Goal: Complete application form: Complete application form

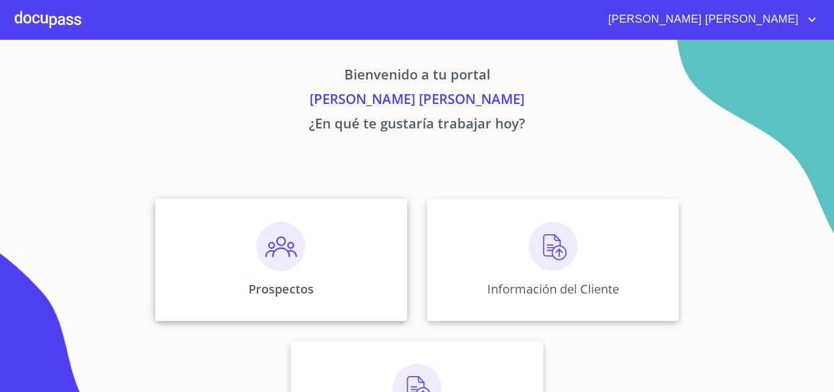
click at [307, 258] on div "Prospectos" at bounding box center [281, 260] width 252 height 122
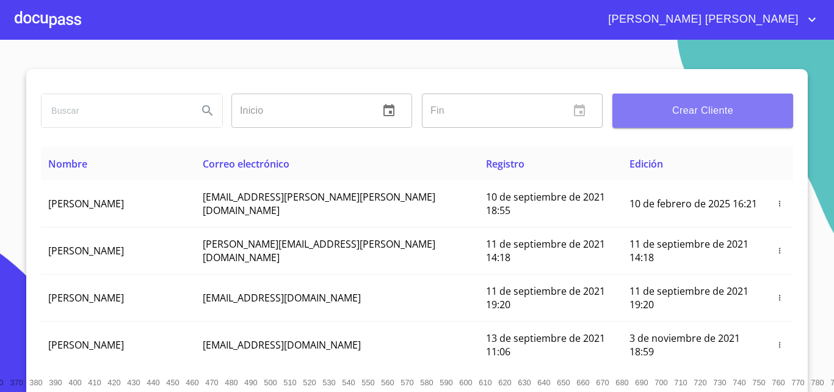
click at [693, 115] on span "Crear Cliente" at bounding box center [702, 110] width 161 height 17
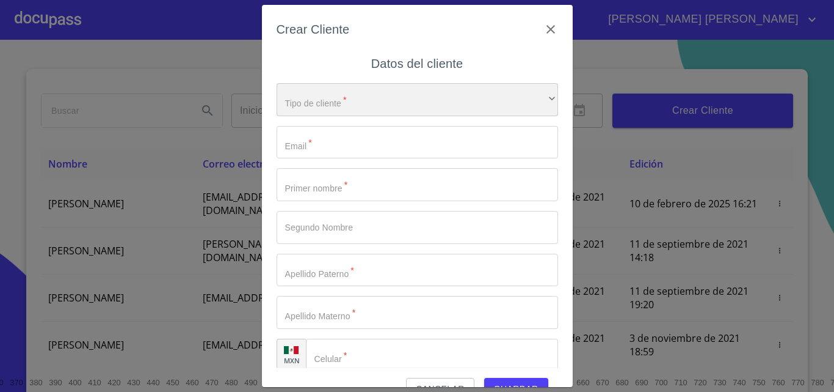
click at [443, 98] on div "​" at bounding box center [418, 99] width 282 height 33
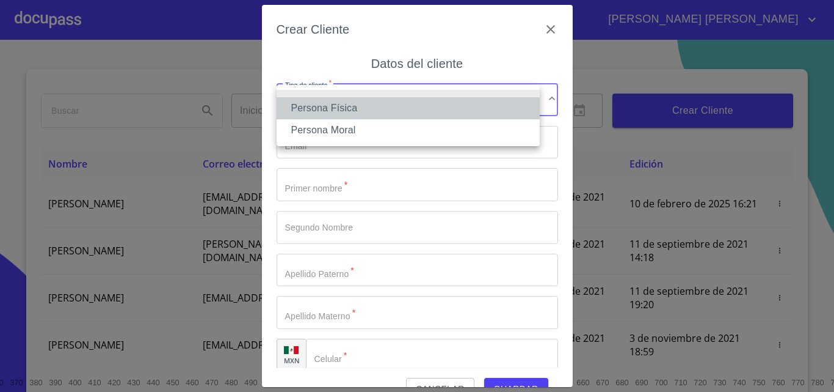
click at [434, 111] on li "Persona Física" at bounding box center [408, 108] width 263 height 22
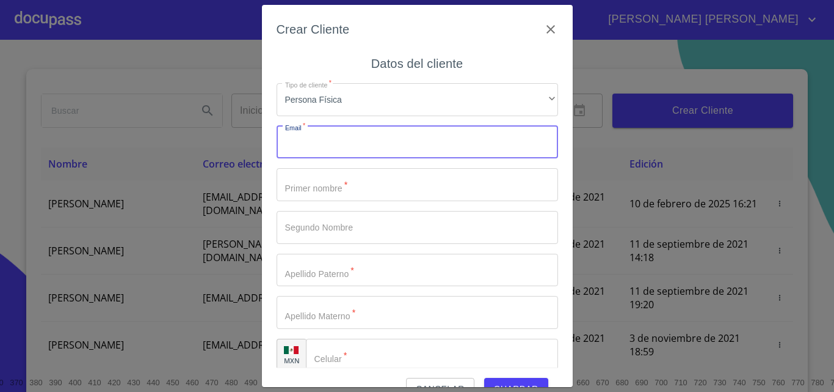
click at [416, 144] on input "Tipo de cliente   *" at bounding box center [418, 142] width 282 height 33
type input "[EMAIL_ADDRESS][DOMAIN_NAME]"
click at [421, 168] on input "Tipo de cliente   *" at bounding box center [418, 184] width 282 height 33
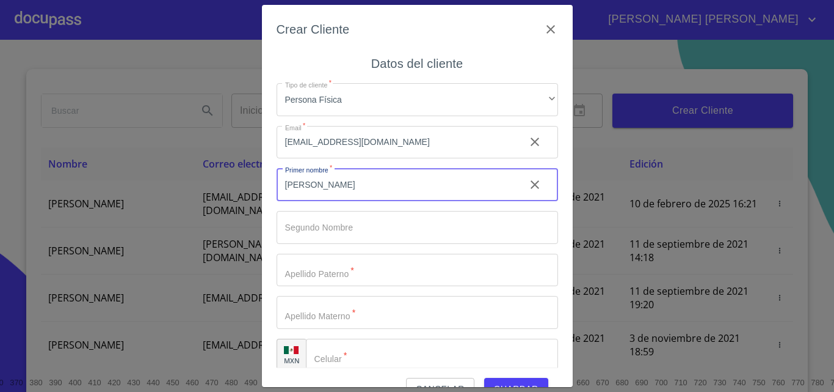
type input "[PERSON_NAME]"
click at [337, 275] on input "Tipo de cliente   *" at bounding box center [418, 269] width 282 height 33
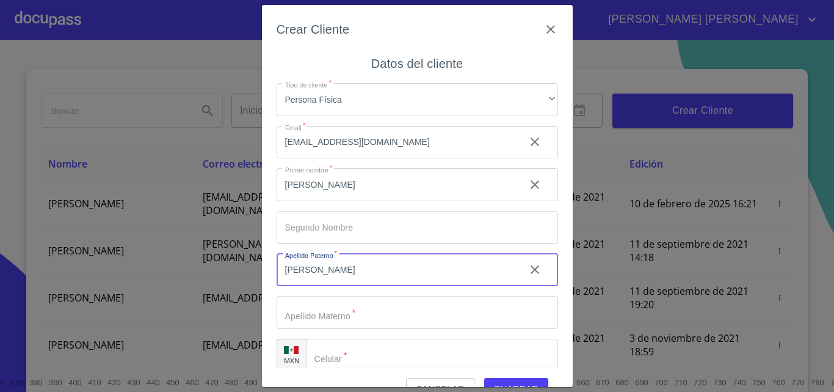
type input "[PERSON_NAME]"
click at [379, 308] on input "Tipo de cliente   *" at bounding box center [418, 312] width 282 height 33
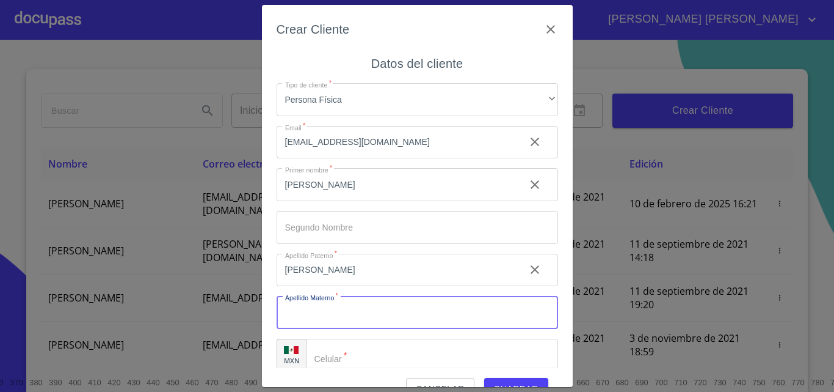
type input "N"
type input "[PERSON_NAME]"
click at [369, 362] on input "Tipo de cliente   *" at bounding box center [432, 354] width 252 height 33
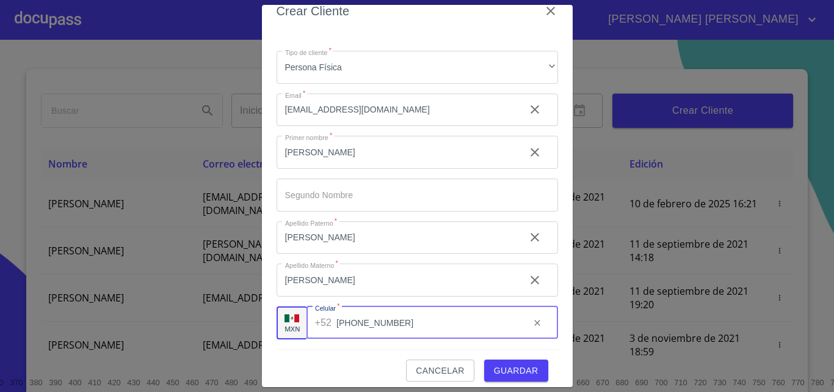
scroll to position [27, 0]
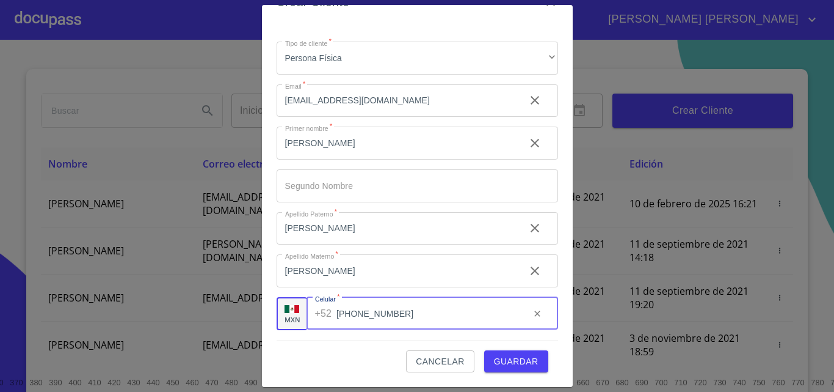
type input "[PHONE_NUMBER]"
click at [523, 355] on span "Guardar" at bounding box center [516, 361] width 45 height 15
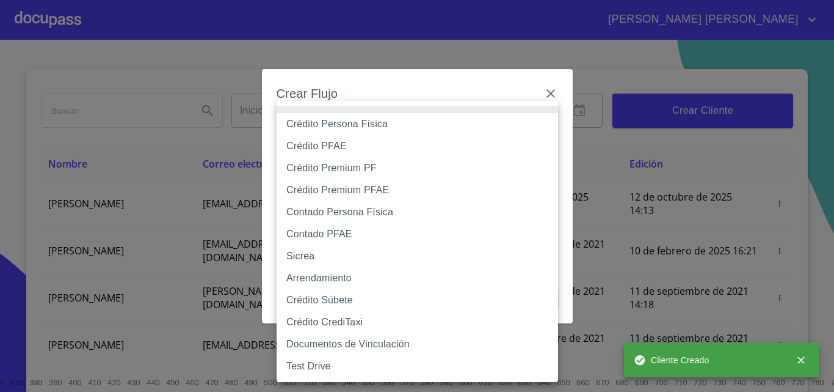
click at [370, 137] on body "[PERSON_NAME] [PERSON_NAME] ​ Fin ​ Crear Cliente Nombre Correo electrónico Reg…" at bounding box center [417, 196] width 834 height 392
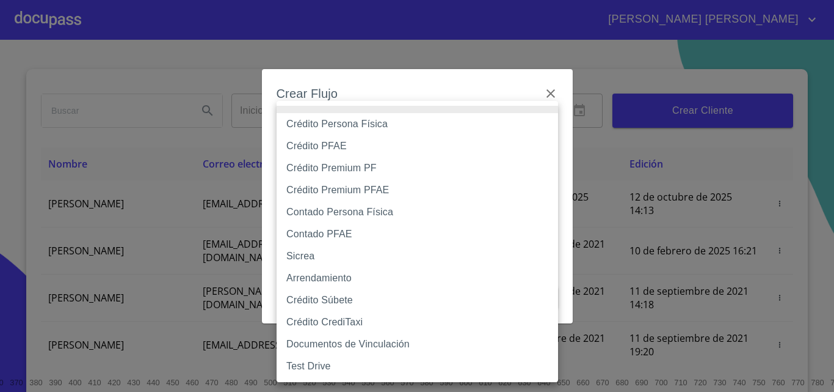
click at [365, 126] on li "Crédito Persona Física" at bounding box center [418, 124] width 282 height 22
type input "6009fb3c7d1714eb8809aa97"
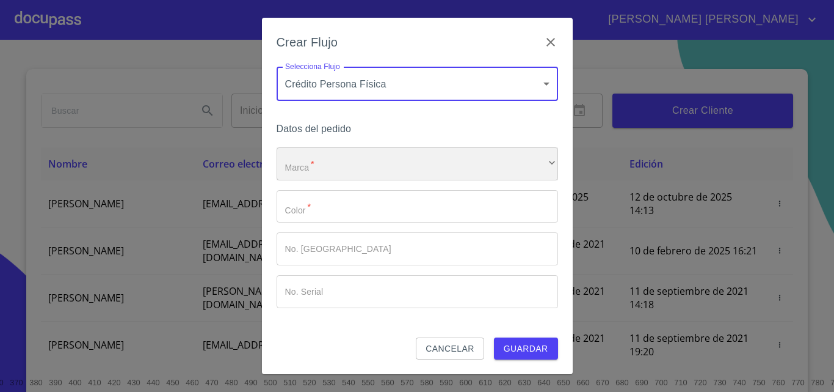
click at [346, 164] on div "​" at bounding box center [418, 163] width 282 height 33
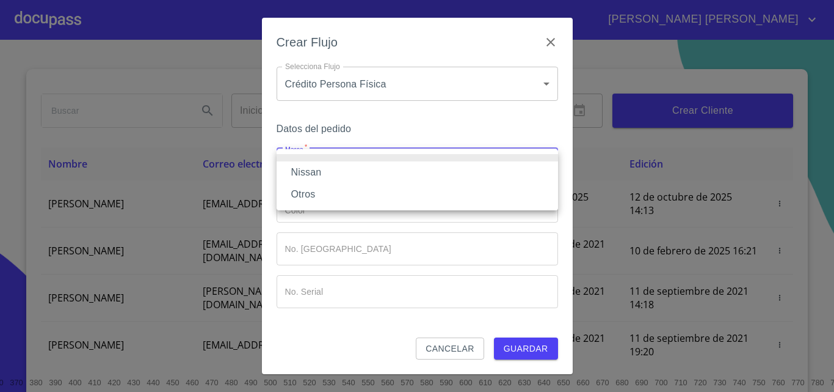
click at [346, 170] on li "Nissan" at bounding box center [418, 172] width 282 height 22
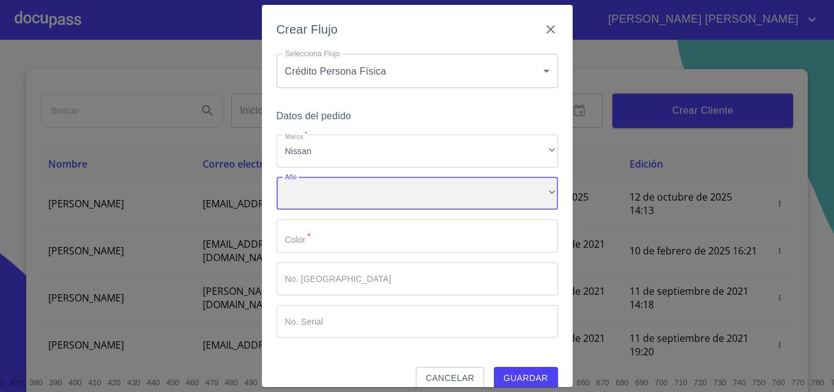
click at [348, 192] on div "​" at bounding box center [418, 193] width 282 height 33
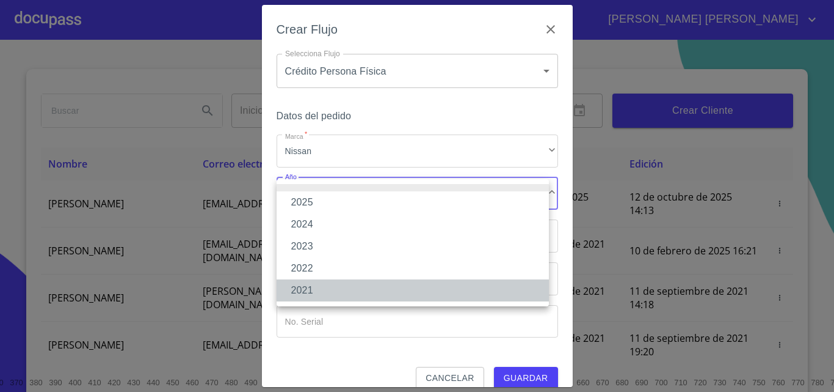
click at [336, 290] on li "2021" at bounding box center [413, 290] width 272 height 22
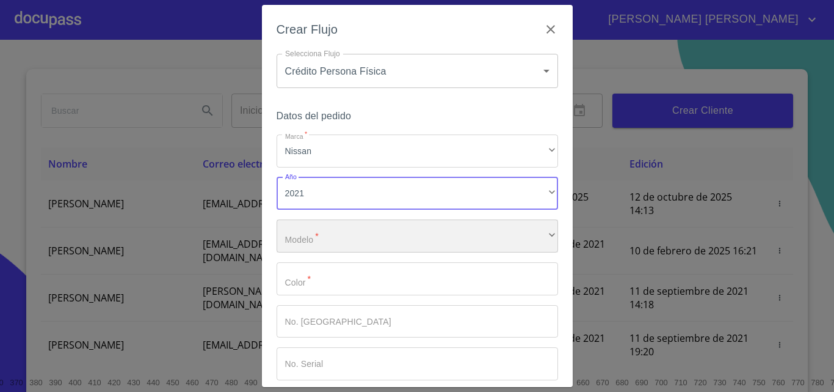
click at [327, 238] on div "​" at bounding box center [418, 235] width 282 height 33
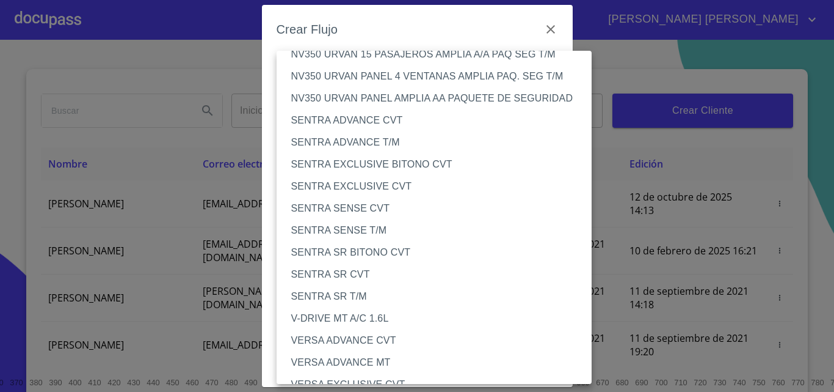
scroll to position [1091, 0]
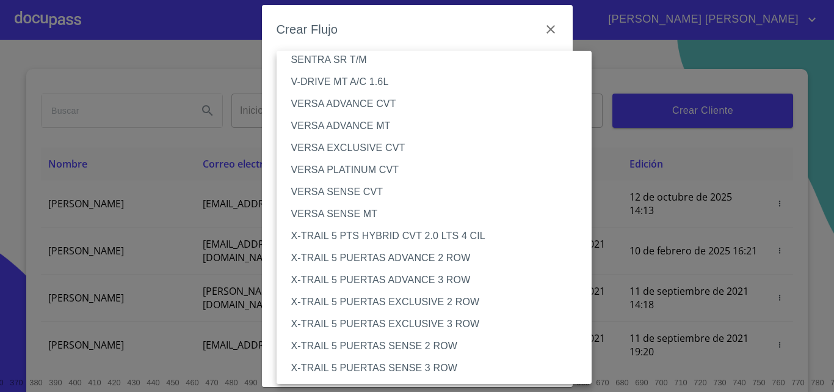
click at [368, 112] on li "VERSA ADVANCE CVT" at bounding box center [439, 104] width 325 height 22
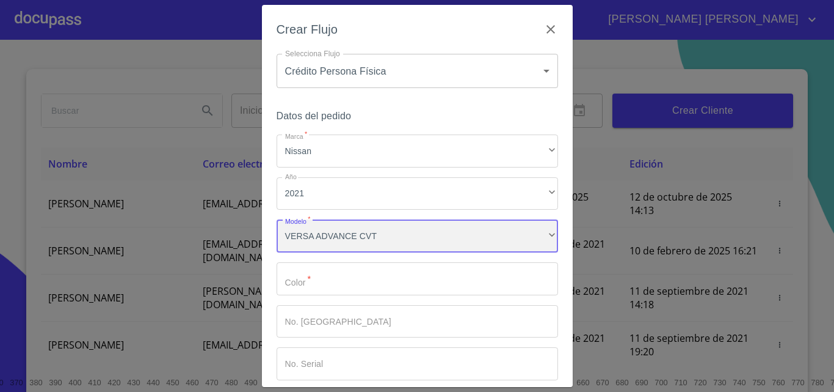
scroll to position [1091, 0]
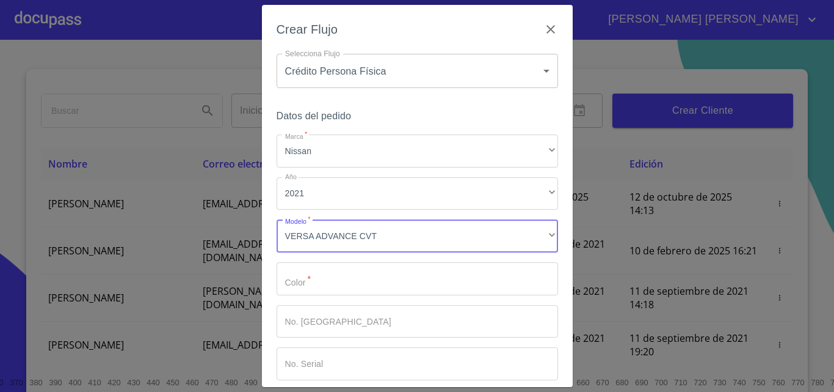
click at [401, 282] on input "Marca   *" at bounding box center [418, 278] width 282 height 33
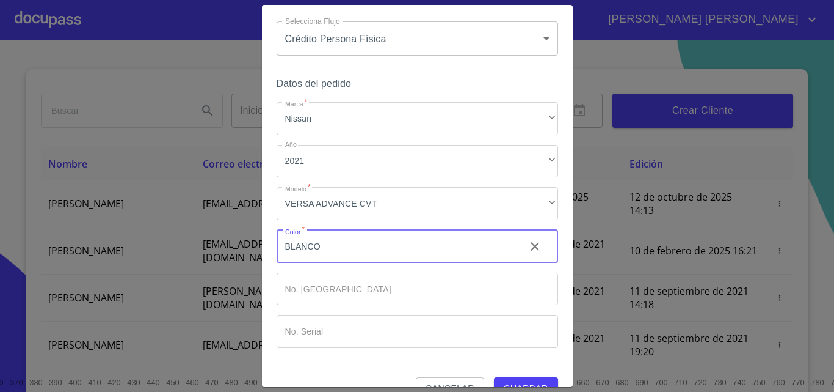
scroll to position [59, 0]
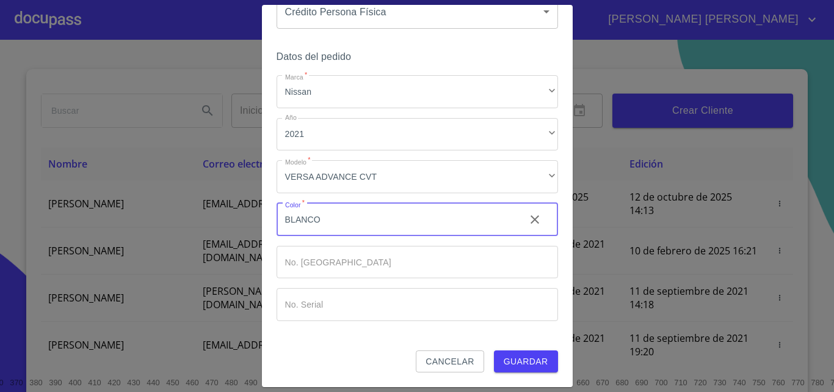
type input "BLANCO"
click at [537, 357] on span "Guardar" at bounding box center [526, 361] width 45 height 15
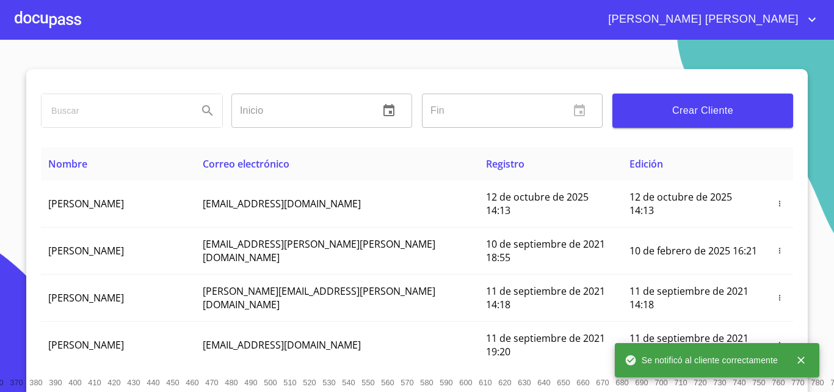
click at [47, 18] on div at bounding box center [48, 19] width 67 height 39
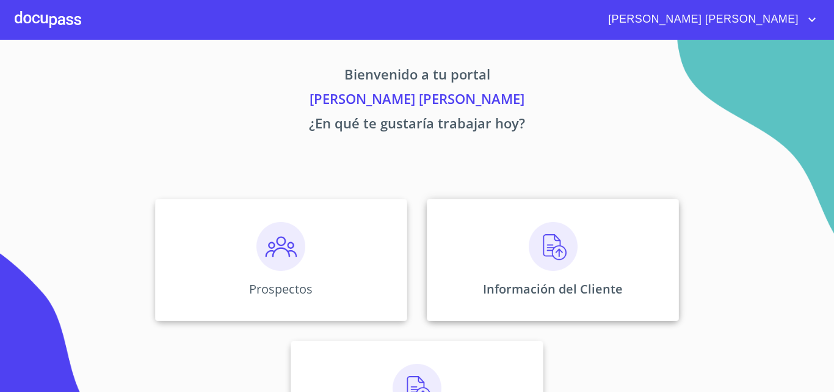
click at [553, 247] on img at bounding box center [553, 246] width 49 height 49
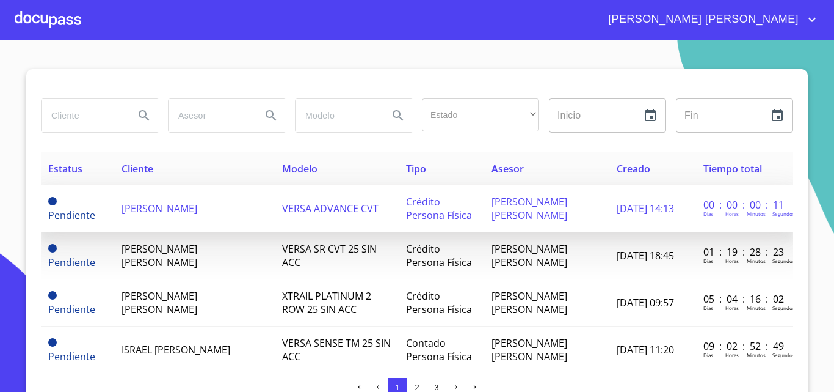
click at [138, 207] on span "[PERSON_NAME]" at bounding box center [160, 208] width 76 height 13
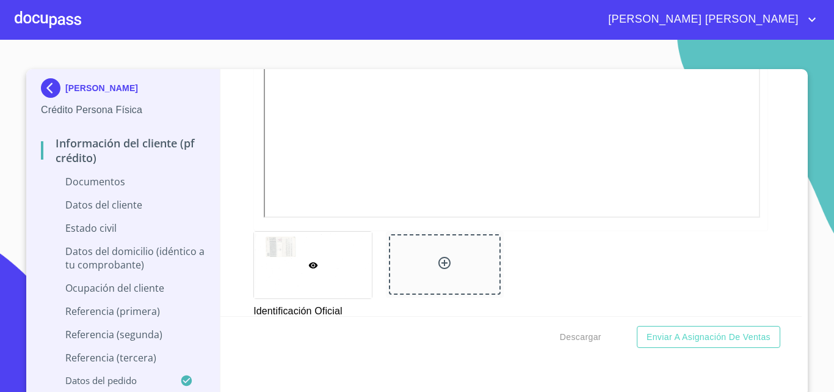
scroll to position [428, 0]
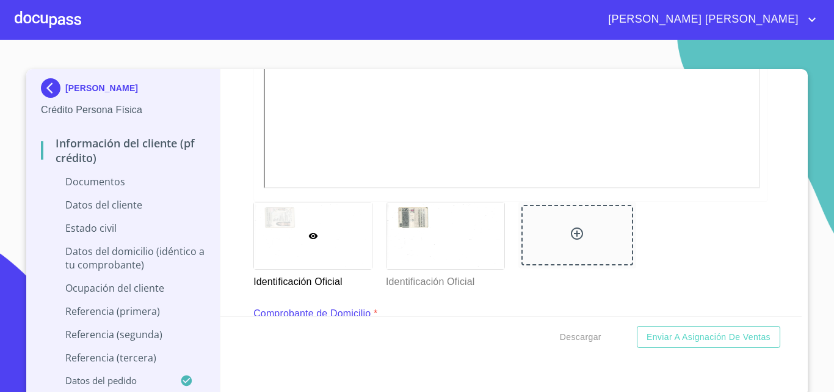
click at [762, 239] on div "Información del cliente (PF crédito) Documentos Documento de identificación.   …" at bounding box center [511, 192] width 582 height 247
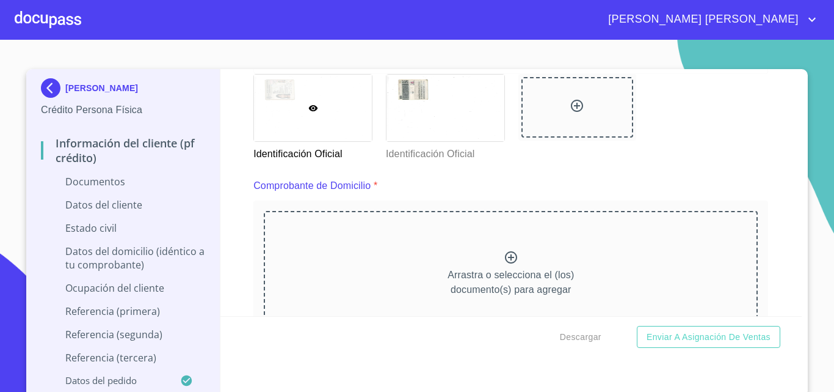
scroll to position [611, 0]
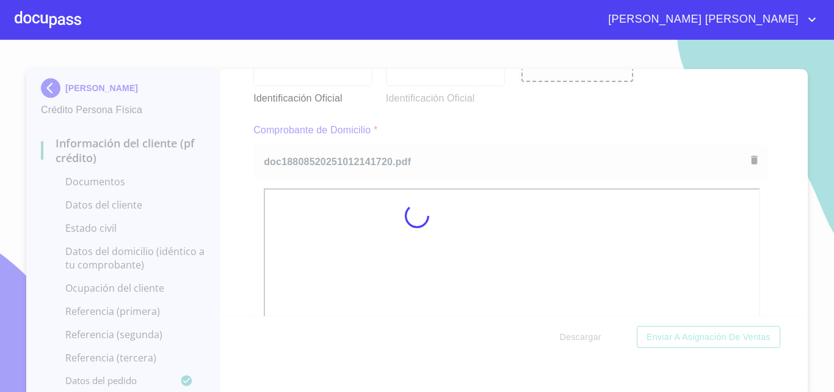
click at [764, 238] on div "Información del cliente (PF crédito) Documentos Documento de identificación.   …" at bounding box center [511, 192] width 582 height 247
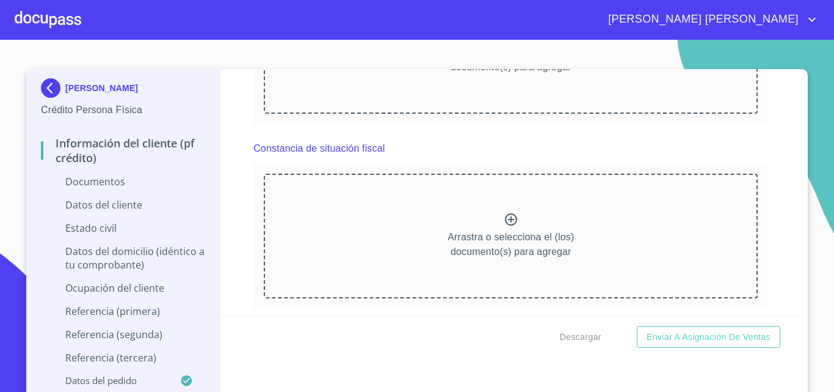
scroll to position [1955, 0]
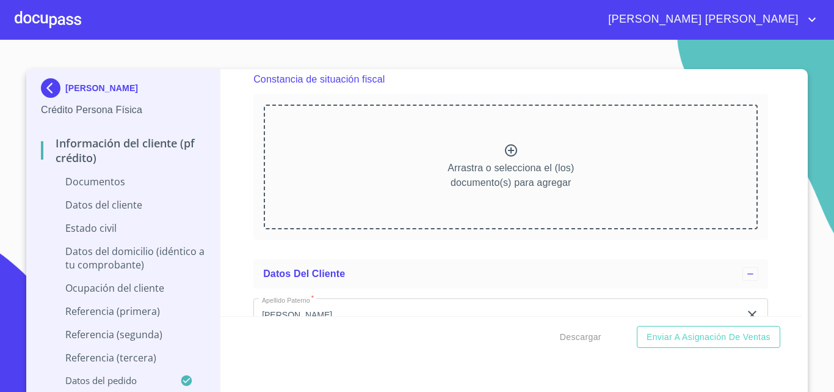
click at [505, 156] on icon at bounding box center [511, 150] width 12 height 12
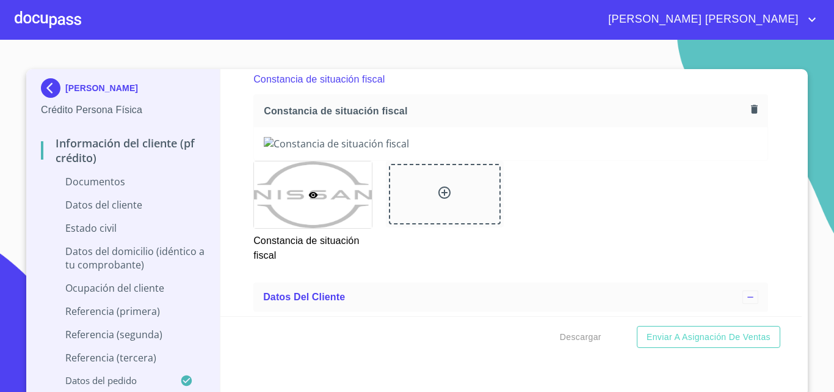
click at [763, 211] on div "Información del cliente (PF crédito) Documentos Documento de identificación.   …" at bounding box center [511, 192] width 582 height 247
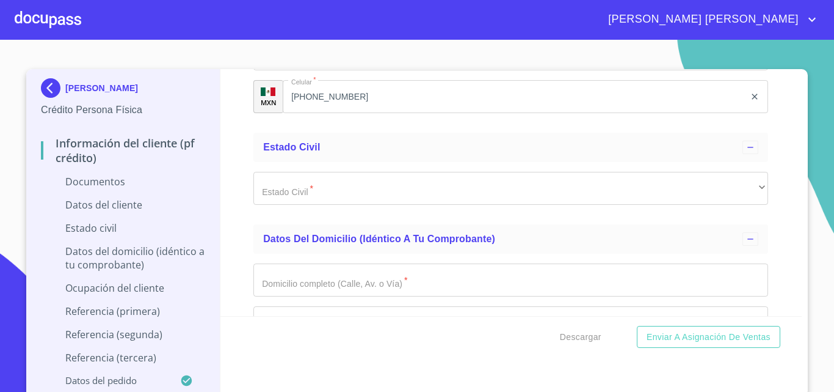
scroll to position [2687, 0]
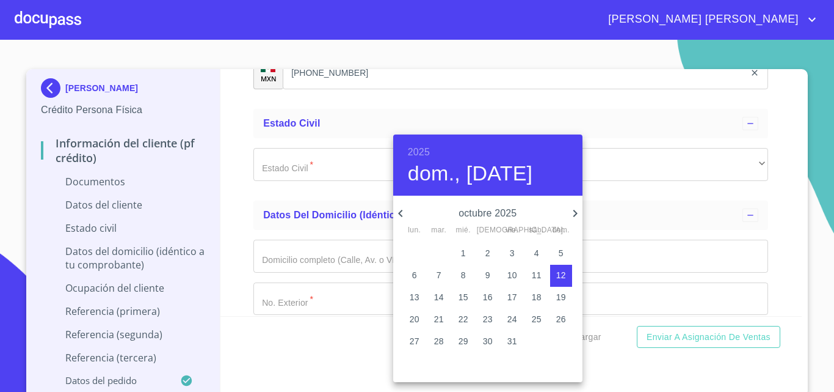
click at [417, 155] on h6 "2025" at bounding box center [419, 152] width 22 height 17
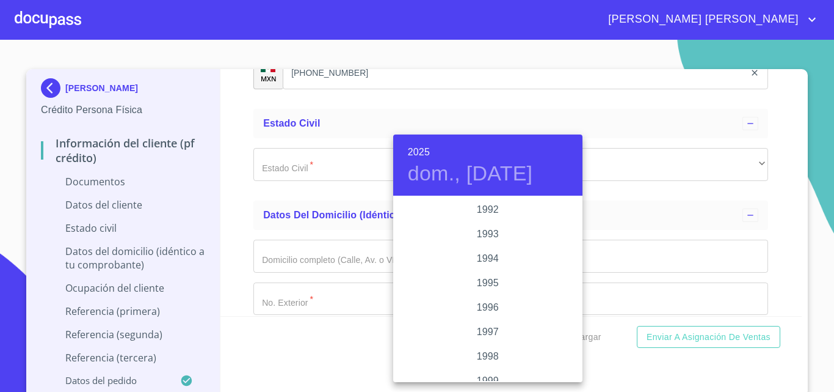
scroll to position [1515, 0]
click at [477, 205] on div "1987" at bounding box center [487, 209] width 189 height 24
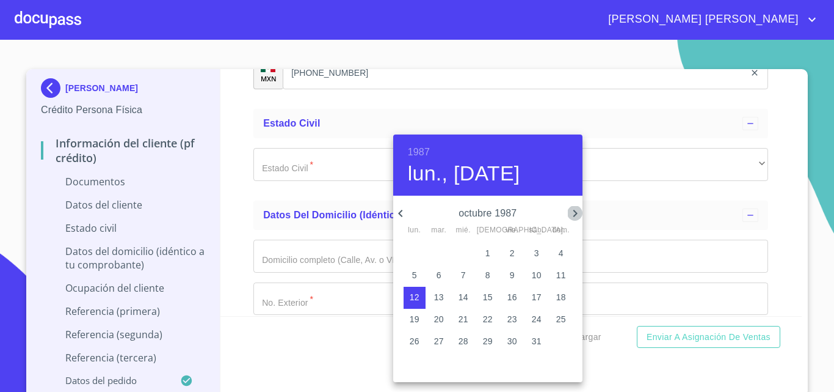
click at [575, 216] on icon "button" at bounding box center [575, 213] width 15 height 15
click at [404, 213] on icon "button" at bounding box center [400, 213] width 15 height 15
click at [463, 344] on p "30" at bounding box center [464, 341] width 10 height 12
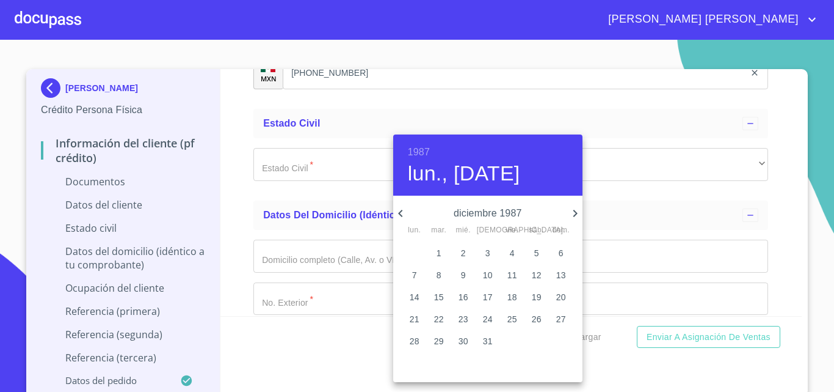
type input "30 de dic. de 1987"
click at [613, 210] on div at bounding box center [417, 196] width 834 height 392
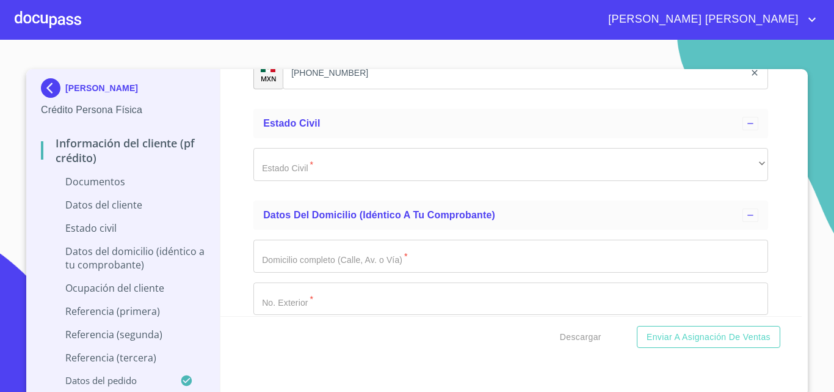
type input "HEBG871230GX9"
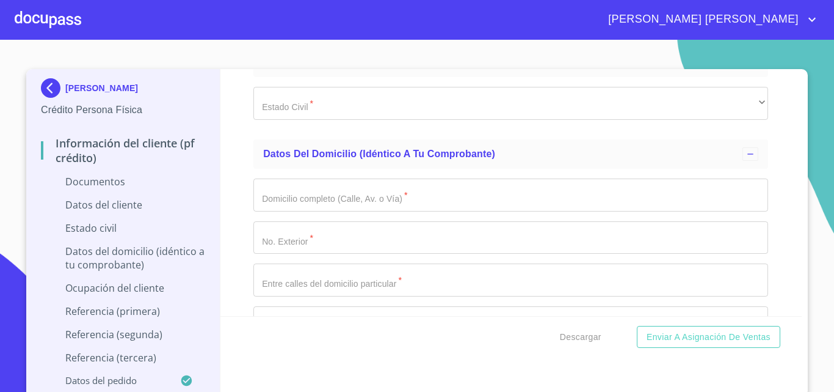
type input "HEBG871230MVZRTL04"
type input "1369927966"
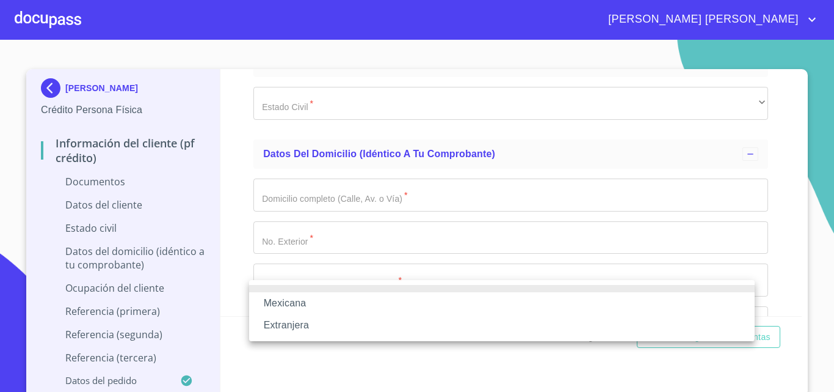
click at [306, 308] on li "Mexicana" at bounding box center [502, 303] width 506 height 22
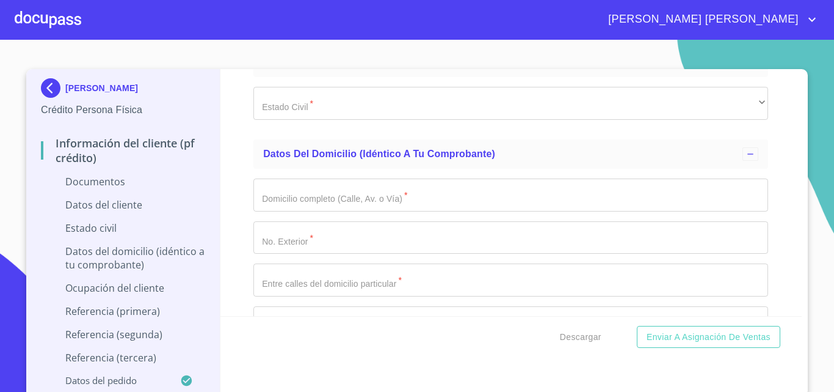
scroll to position [2871, 0]
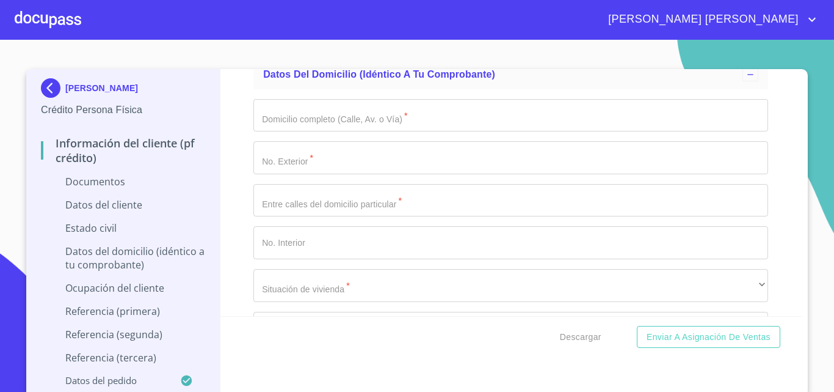
type input "[GEOGRAPHIC_DATA]"
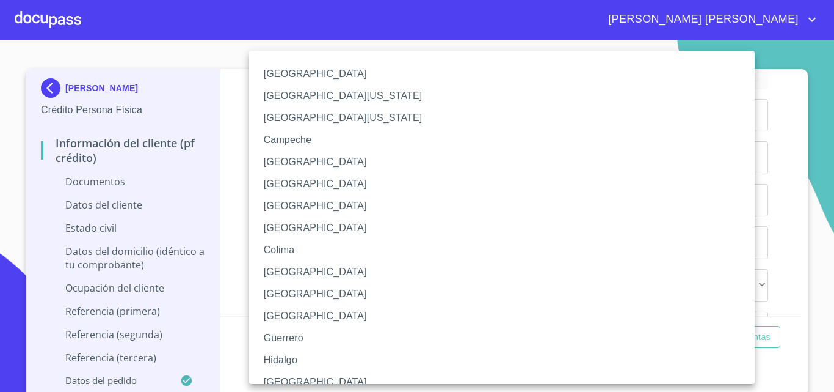
scroll to position [388, 0]
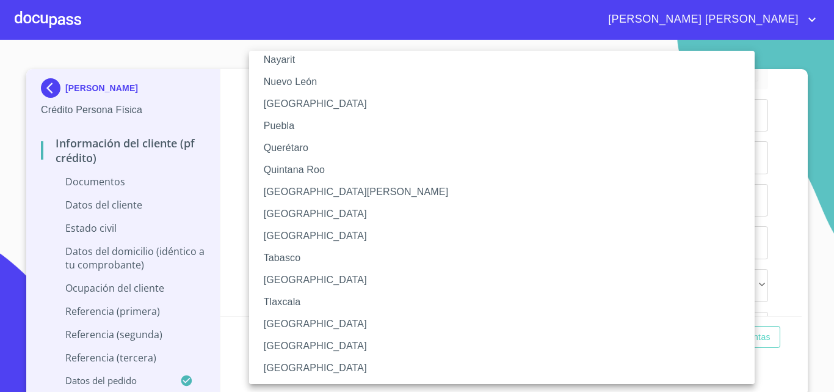
click at [312, 327] on li "[GEOGRAPHIC_DATA]" at bounding box center [506, 324] width 515 height 22
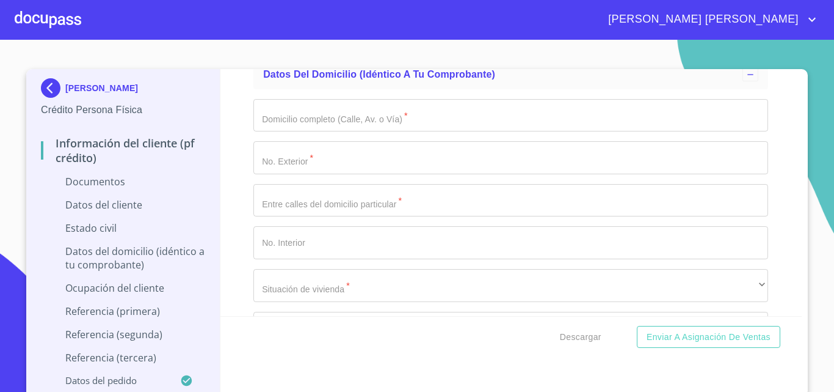
scroll to position [387, 0]
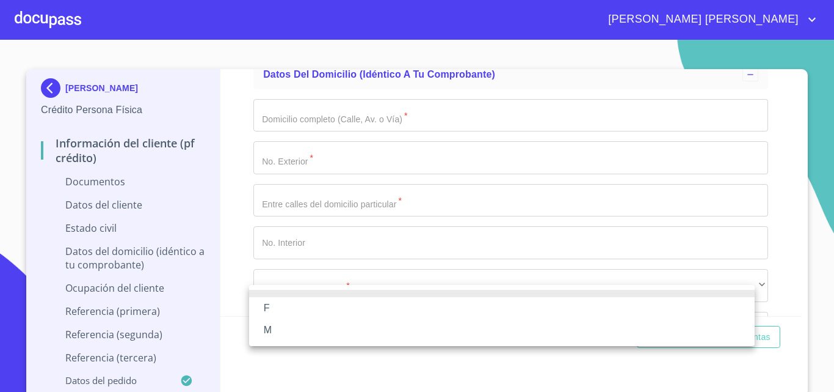
click at [290, 305] on li "F" at bounding box center [502, 308] width 506 height 22
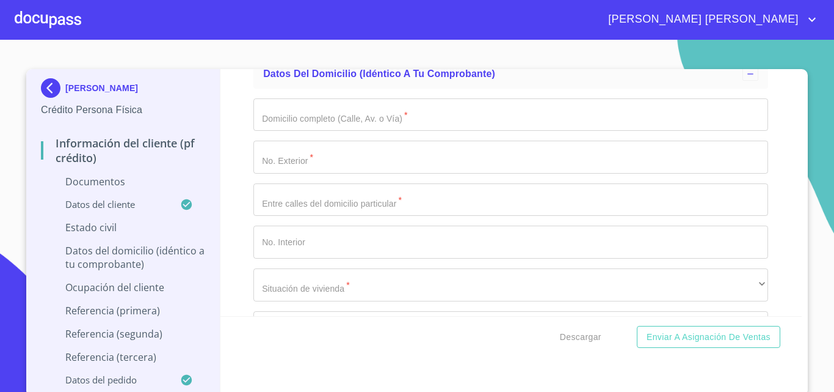
click at [241, 301] on div "Información del cliente (PF crédito) Documentos Documento de identificación.   …" at bounding box center [511, 192] width 582 height 247
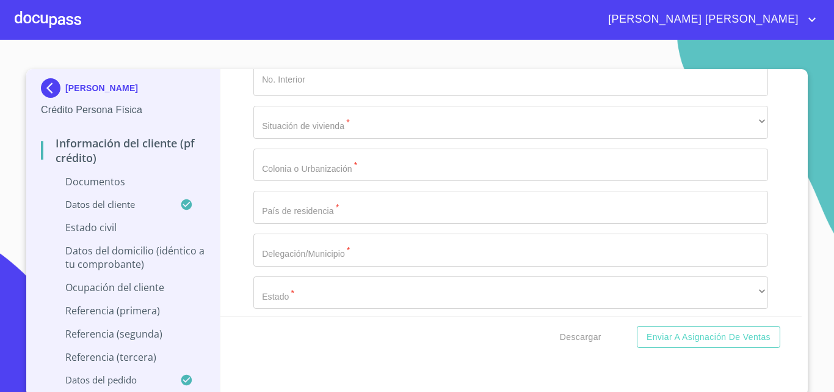
scroll to position [3055, 0]
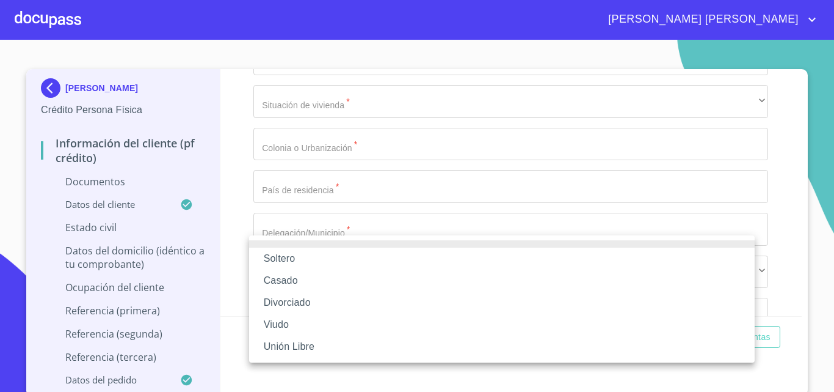
click at [282, 276] on li "Casado" at bounding box center [502, 280] width 506 height 22
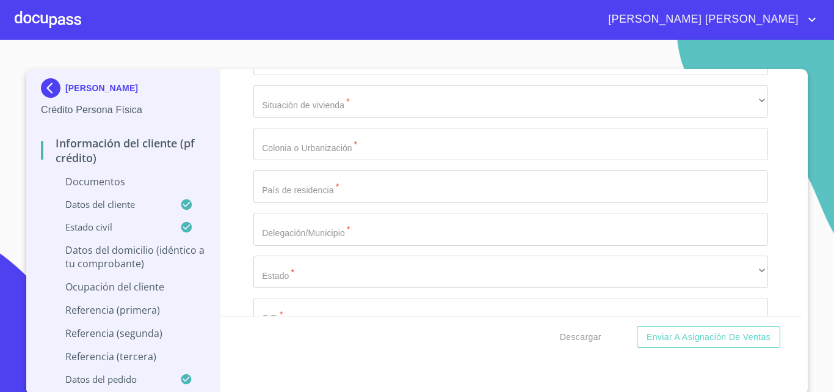
scroll to position [3177, 0]
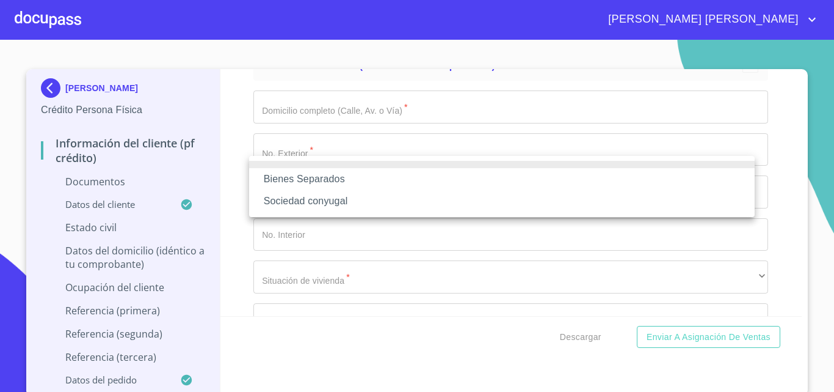
click at [298, 200] on li "Sociedad conyugal" at bounding box center [502, 201] width 506 height 22
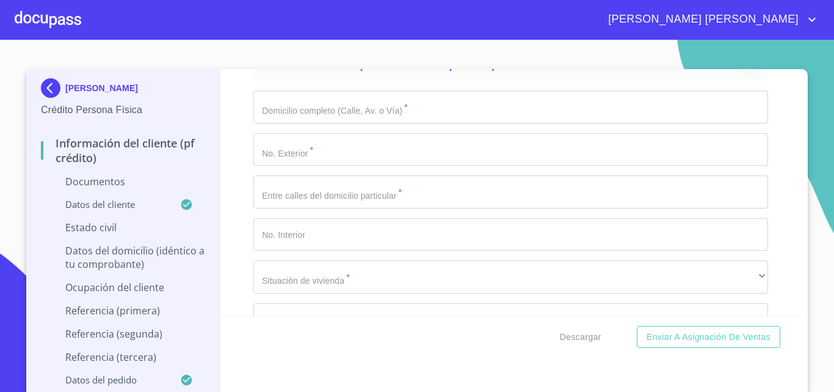
type input "[PERSON_NAME]"
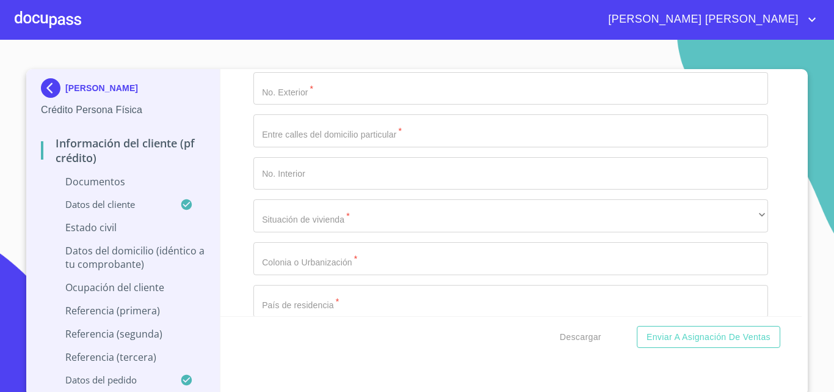
type input "[PERSON_NAME]"
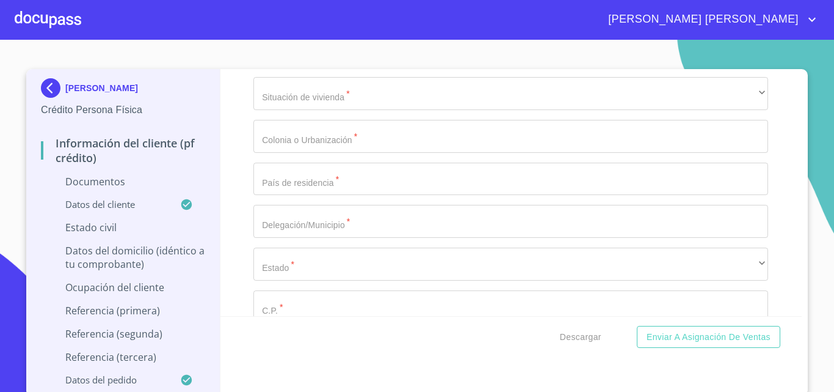
type input "[PERSON_NAME]"
type input "3"
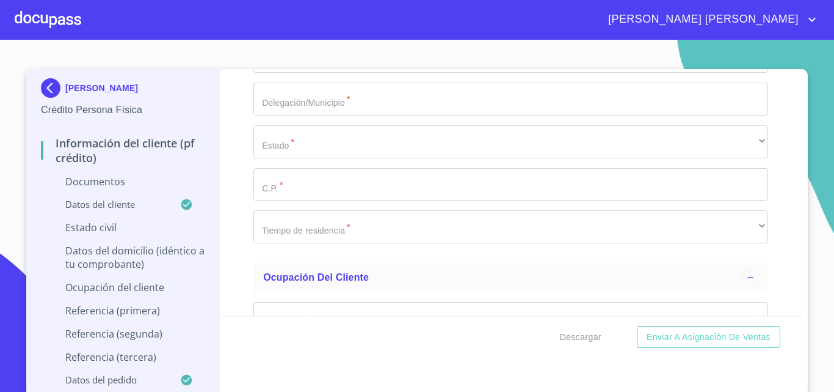
type input "FCO I [PERSON_NAME]"
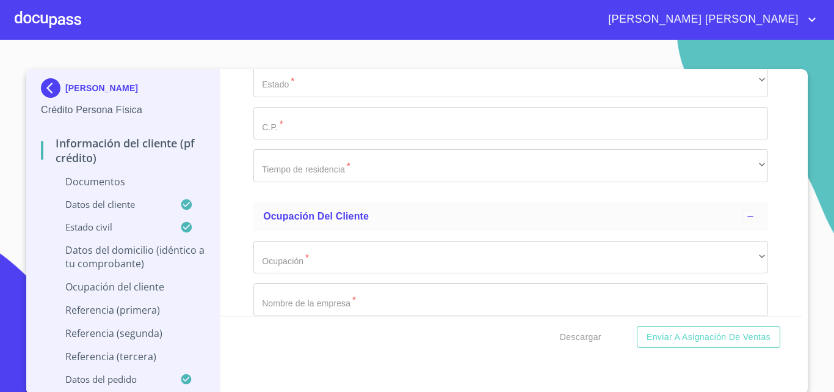
type input "93"
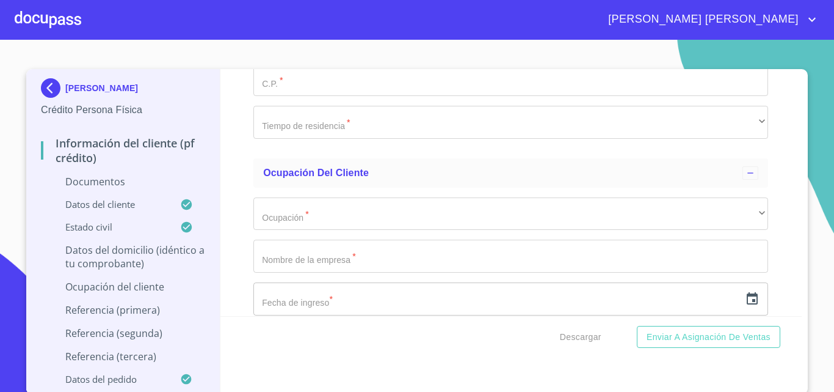
scroll to position [3604, 0]
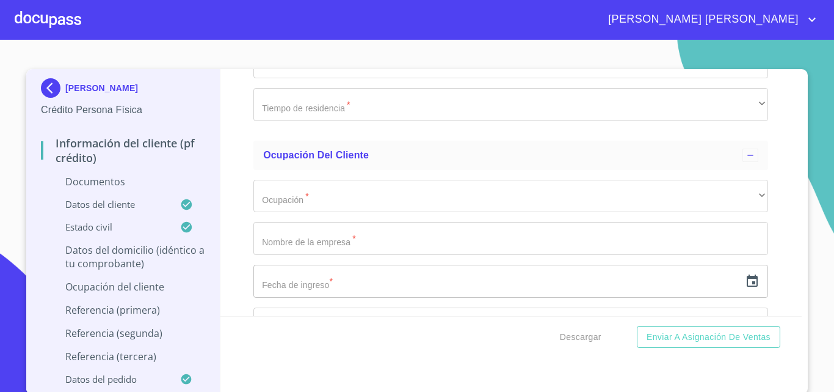
type input "5 [PERSON_NAME] Y FCO VILLA"
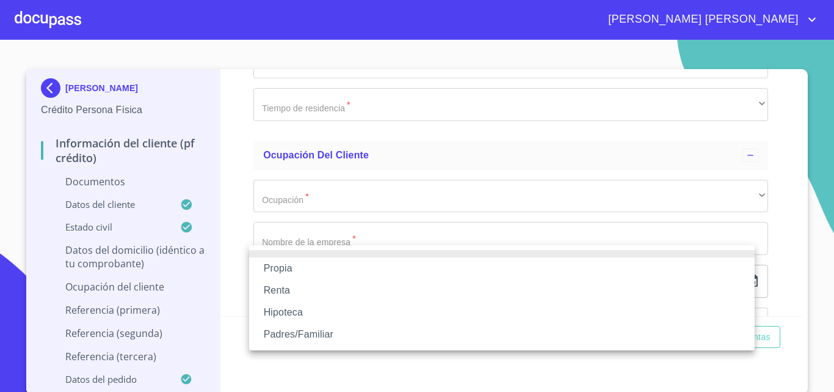
click at [310, 269] on li "Propia" at bounding box center [502, 268] width 506 height 22
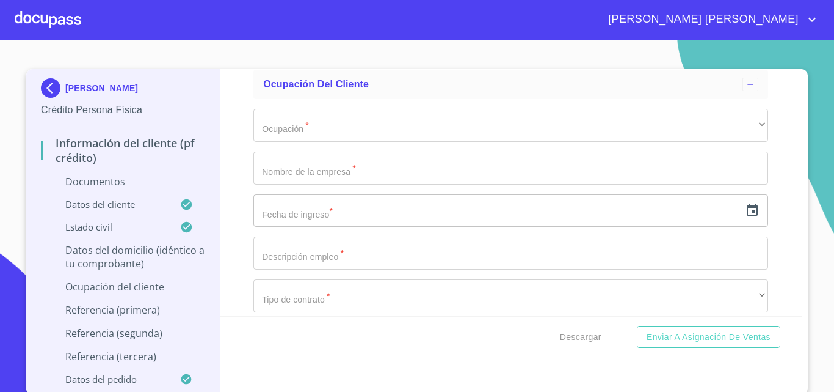
scroll to position [3726, 0]
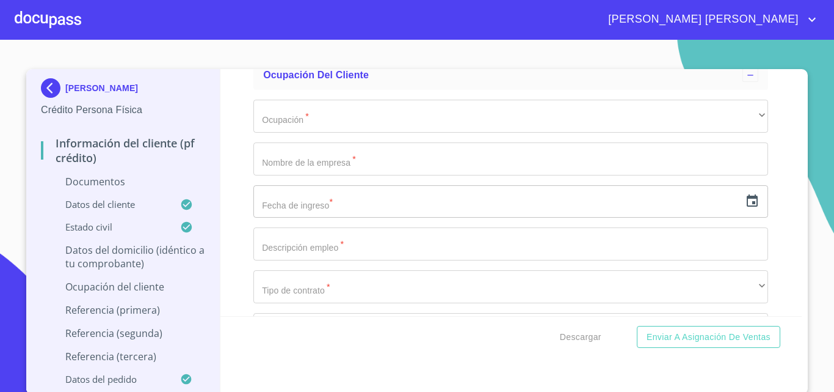
type input "$2,000,000"
type input "STA [PERSON_NAME]"
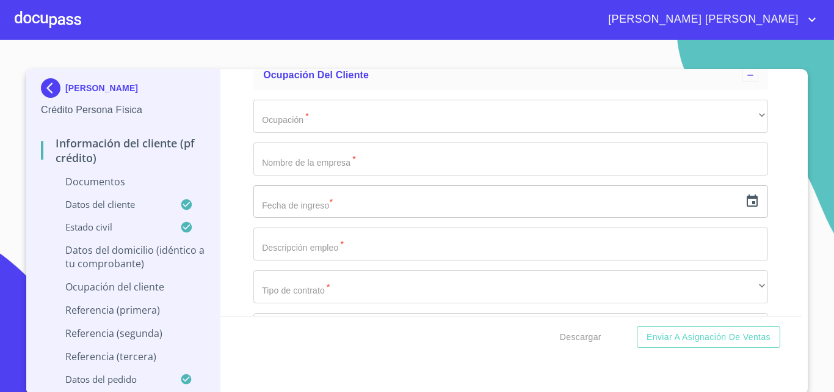
type input "[GEOGRAPHIC_DATA]"
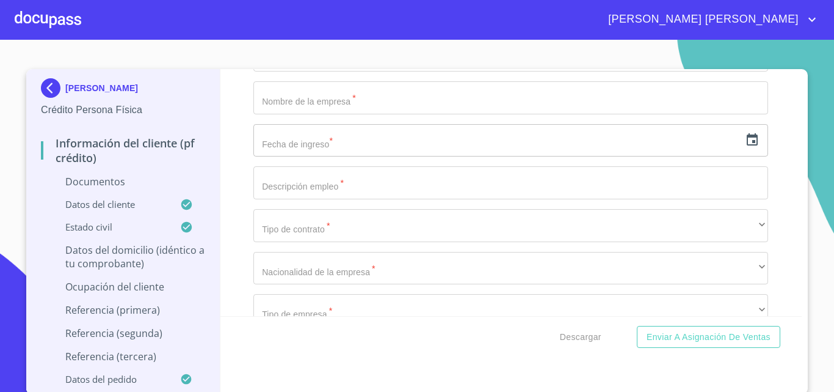
type input "ZAPOPAN"
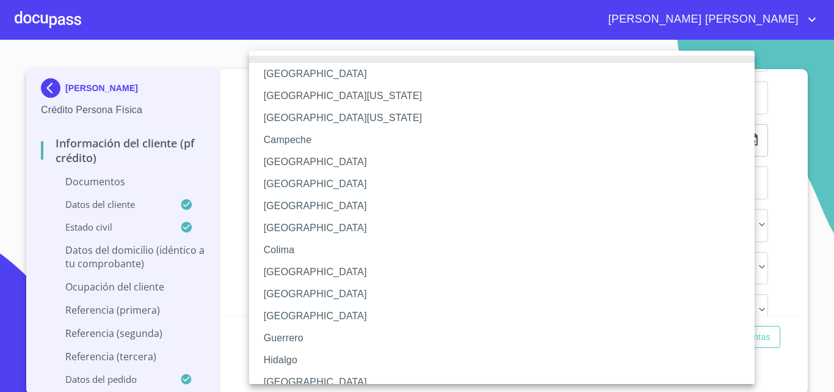
click at [286, 377] on li "[GEOGRAPHIC_DATA]" at bounding box center [506, 382] width 515 height 22
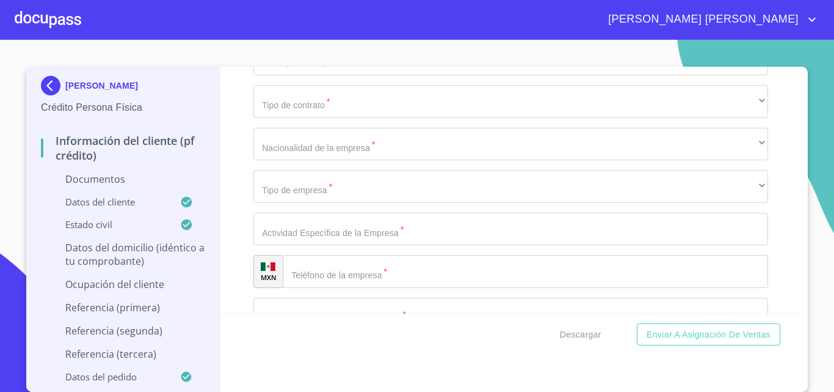
scroll to position [3910, 0]
type input "45230"
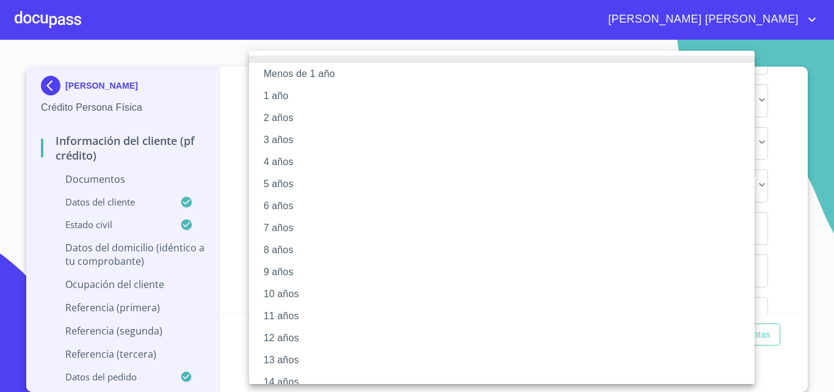
click at [228, 244] on div at bounding box center [417, 196] width 834 height 392
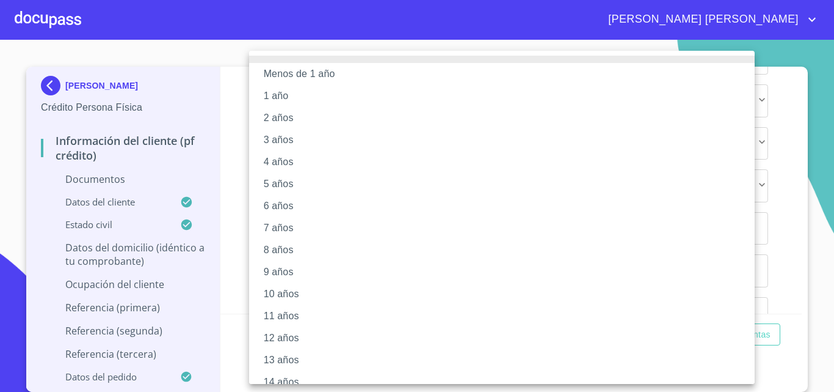
click at [277, 309] on li "11 años" at bounding box center [506, 316] width 515 height 22
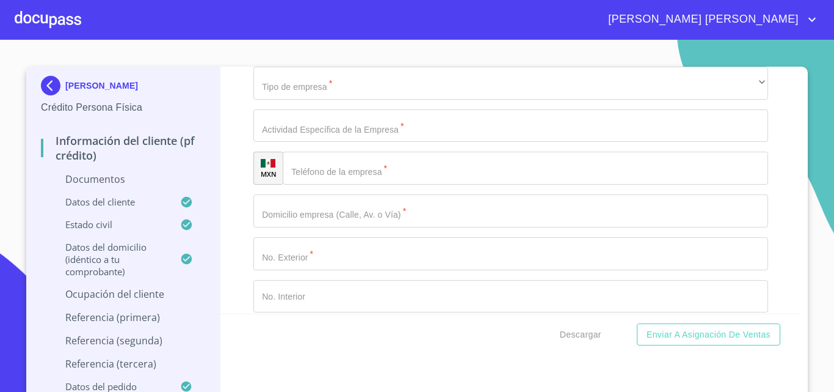
scroll to position [4032, 0]
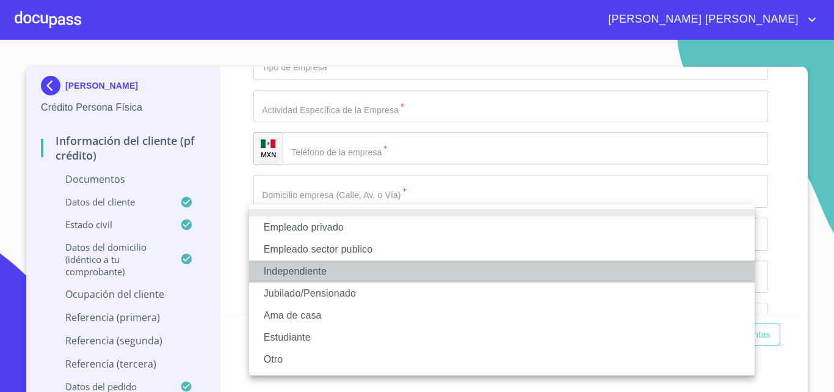
click at [288, 269] on li "Independiente" at bounding box center [502, 271] width 506 height 22
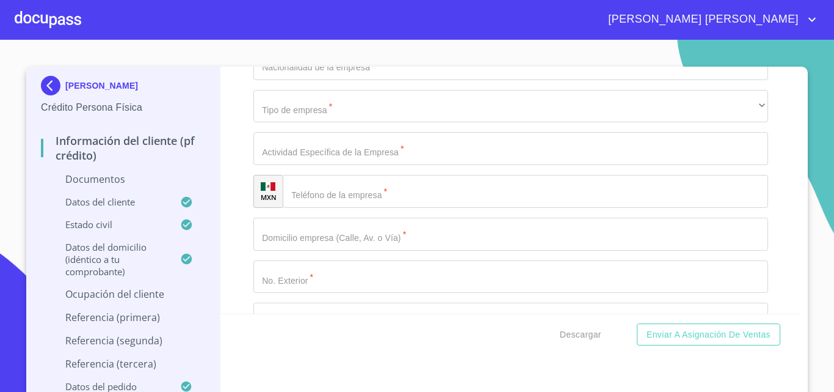
type input "PRINTAMOS"
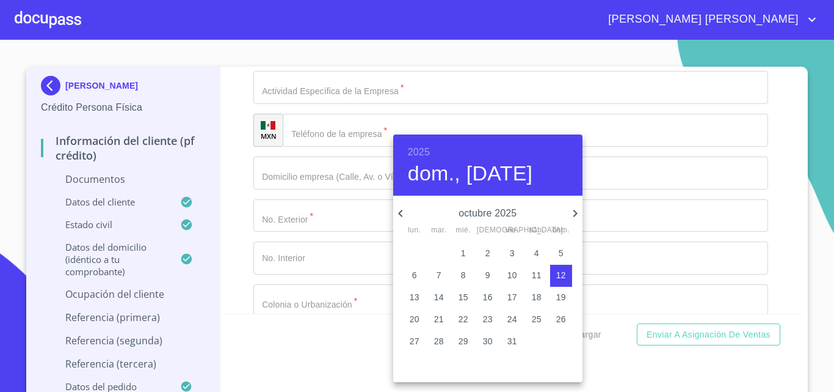
click at [426, 151] on h6 "2025" at bounding box center [419, 152] width 22 height 17
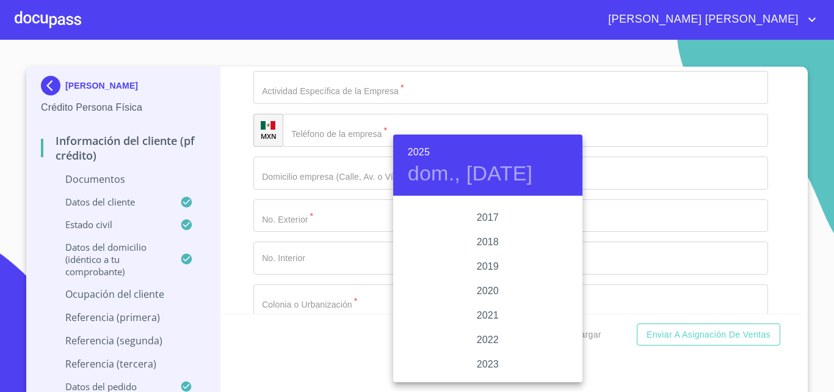
scroll to position [2126, 0]
click at [485, 328] on div "2017" at bounding box center [487, 331] width 189 height 24
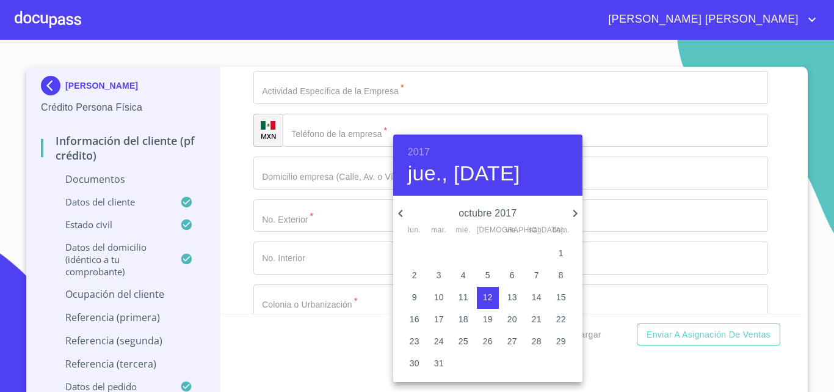
click at [395, 208] on icon "button" at bounding box center [400, 213] width 15 height 15
click at [397, 211] on icon "button" at bounding box center [400, 213] width 15 height 15
click at [508, 342] on p "30" at bounding box center [513, 341] width 10 height 12
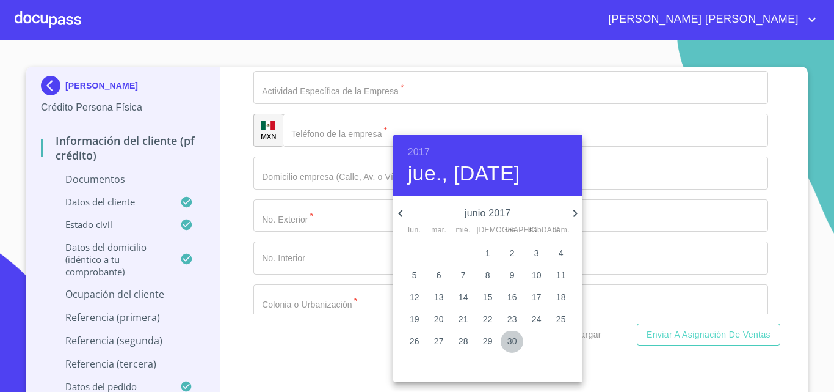
type input "30 de jun. de 2017"
click at [360, 242] on div at bounding box center [417, 196] width 834 height 392
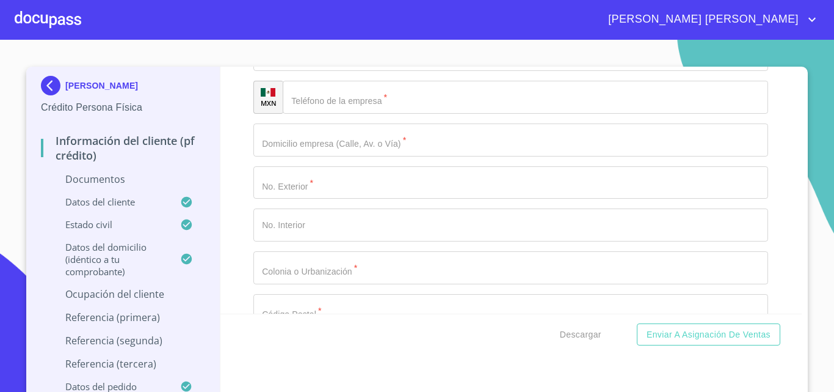
scroll to position [4154, 0]
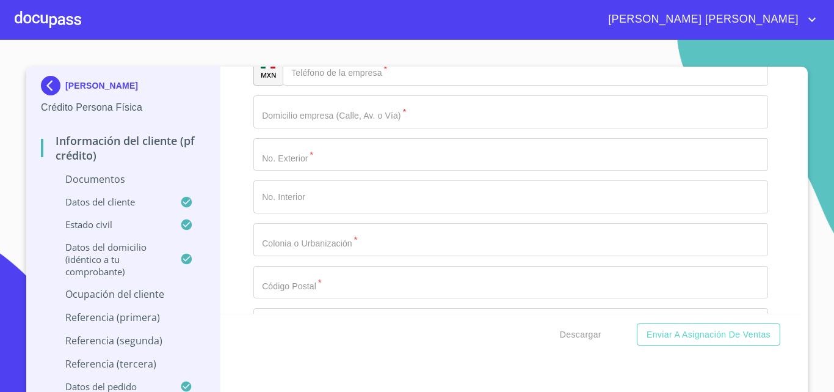
type input "ROTULACION"
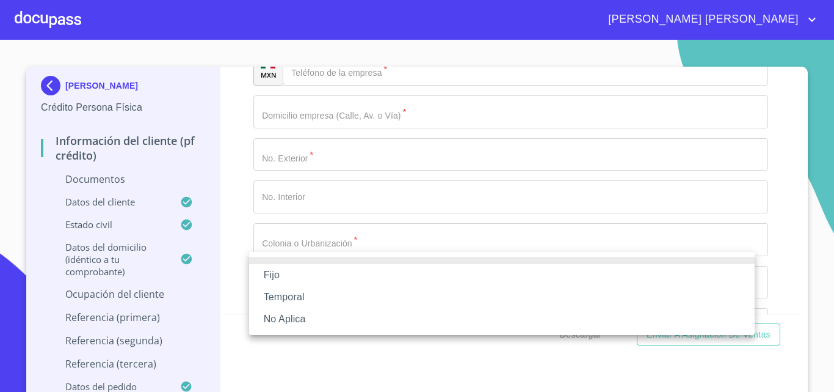
click at [304, 324] on li "No Aplica" at bounding box center [502, 319] width 506 height 22
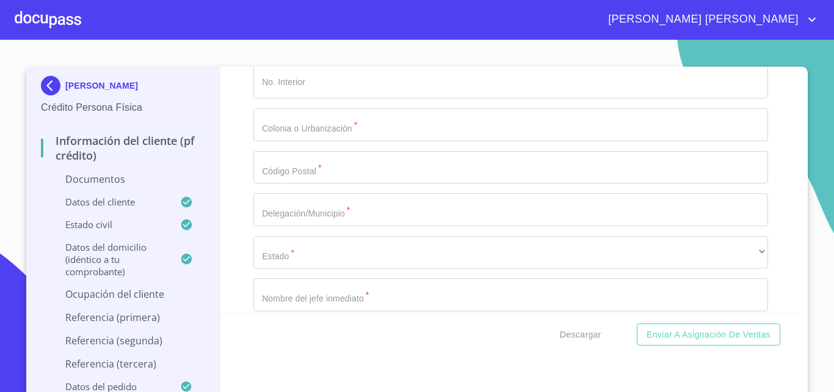
scroll to position [4276, 0]
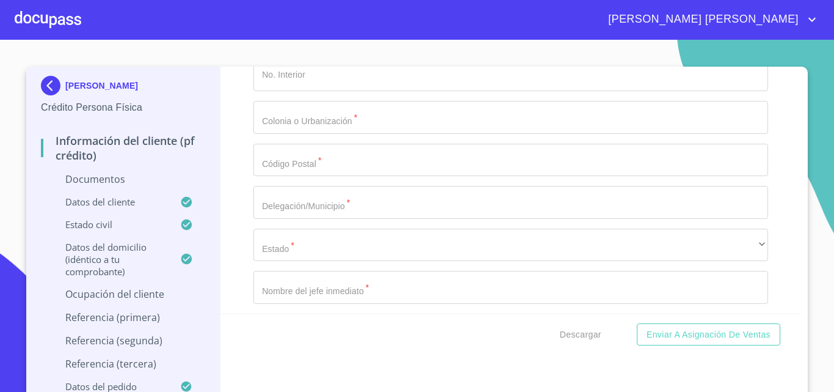
type input "30000"
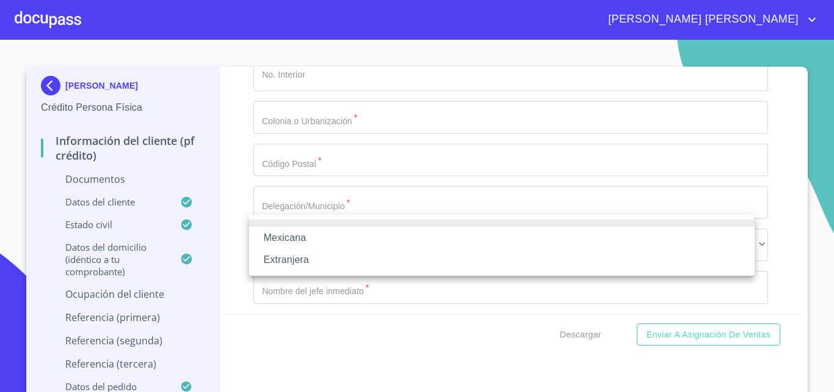
click at [304, 235] on li "Mexicana" at bounding box center [502, 238] width 506 height 22
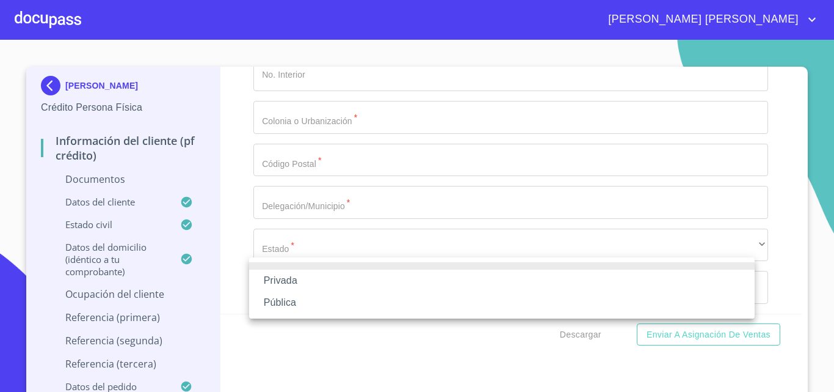
click at [292, 277] on li "Privada" at bounding box center [502, 280] width 506 height 22
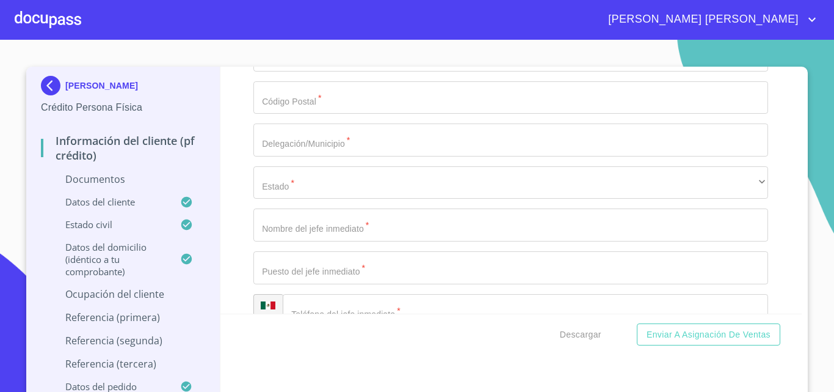
scroll to position [4398, 0]
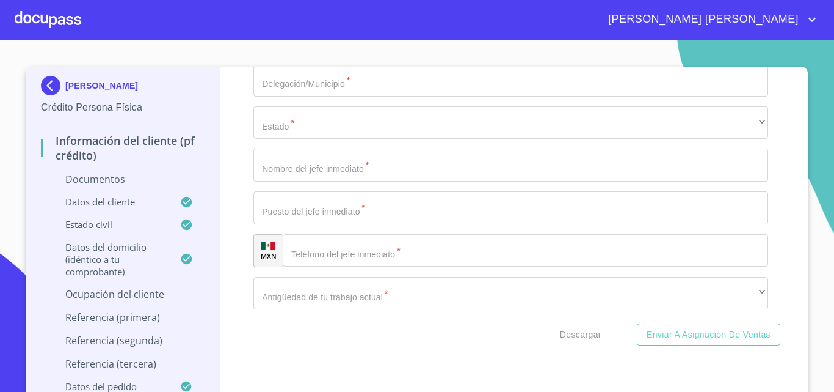
type input "ROTULACION"
type input "[PHONE_NUMBER]"
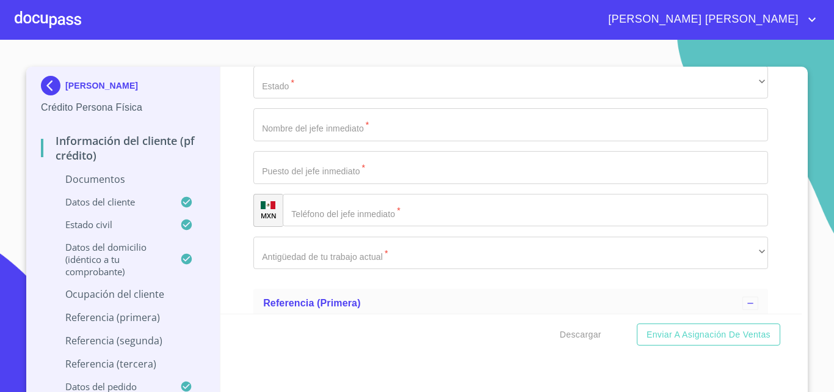
scroll to position [4459, 0]
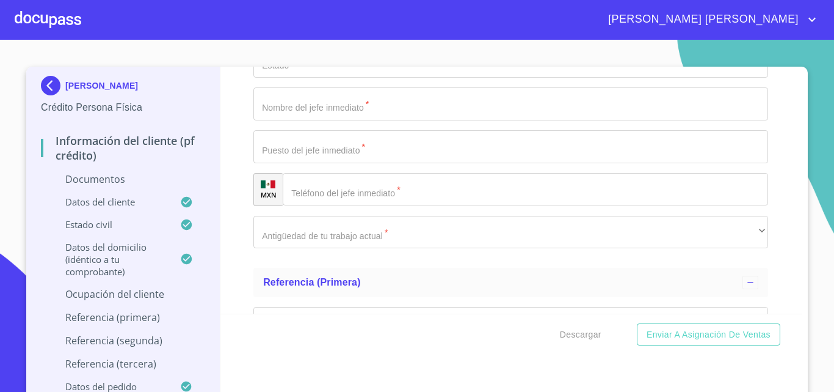
type input "FCO I [PERSON_NAME]"
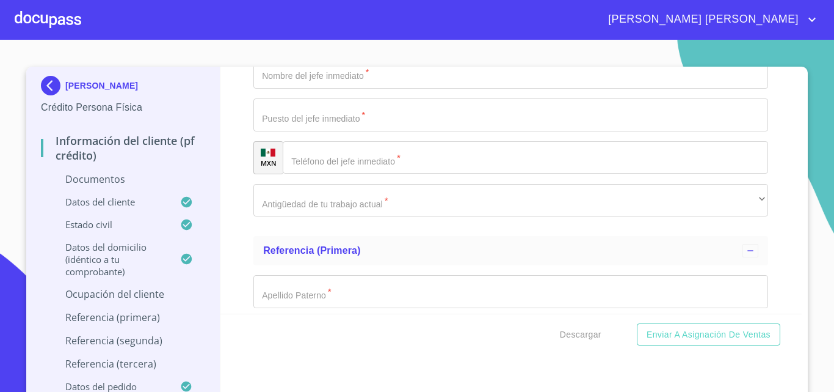
scroll to position [4520, 0]
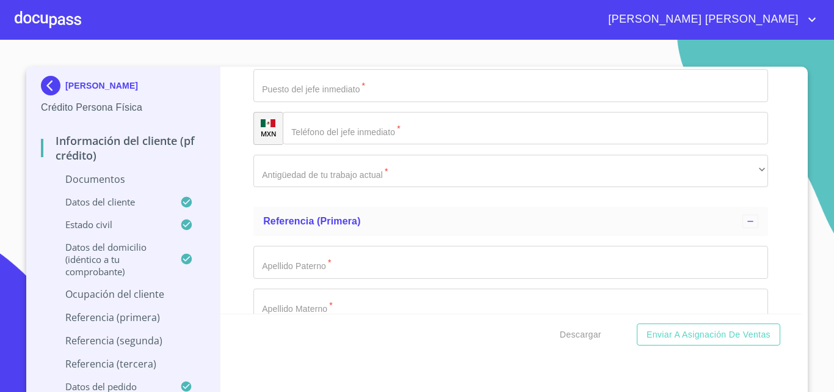
type input "93"
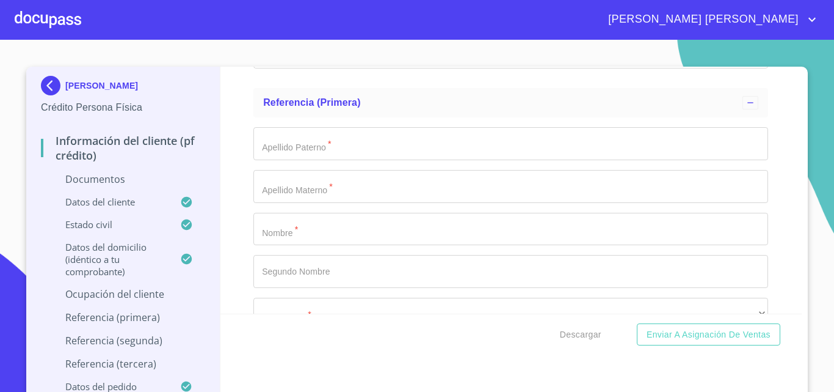
scroll to position [4643, 0]
type input "STA [PERSON_NAME]"
type input "45230"
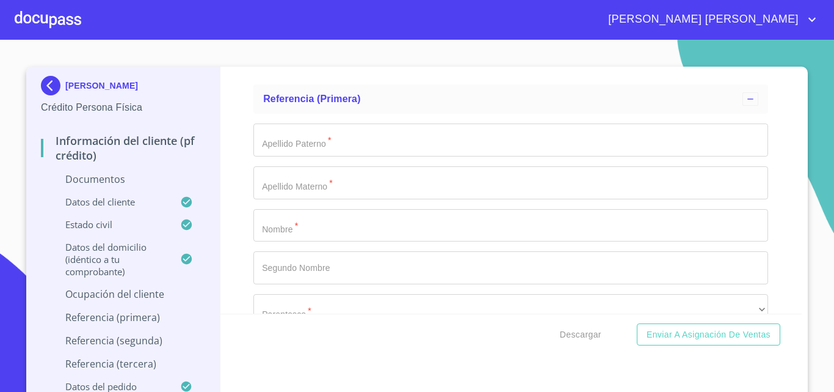
type input "ZAPOPAN"
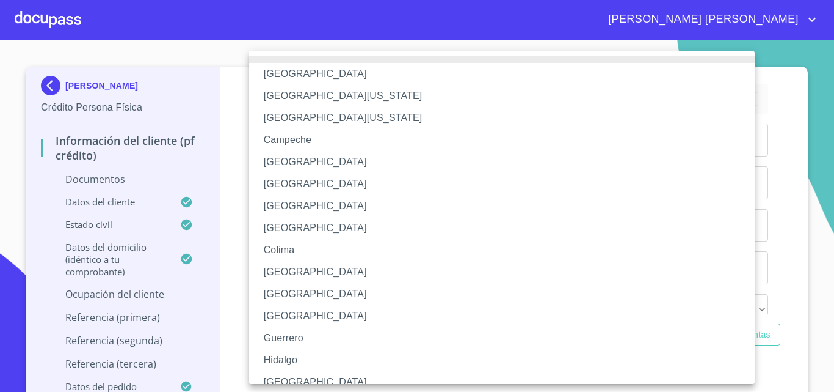
click at [291, 377] on li "[GEOGRAPHIC_DATA]" at bounding box center [506, 382] width 515 height 22
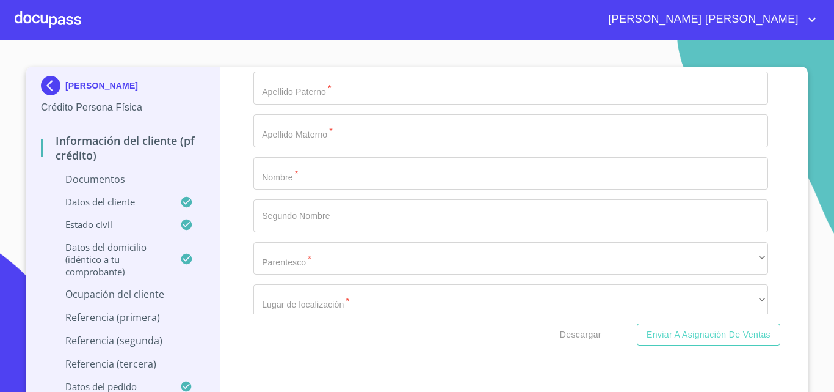
scroll to position [4765, 0]
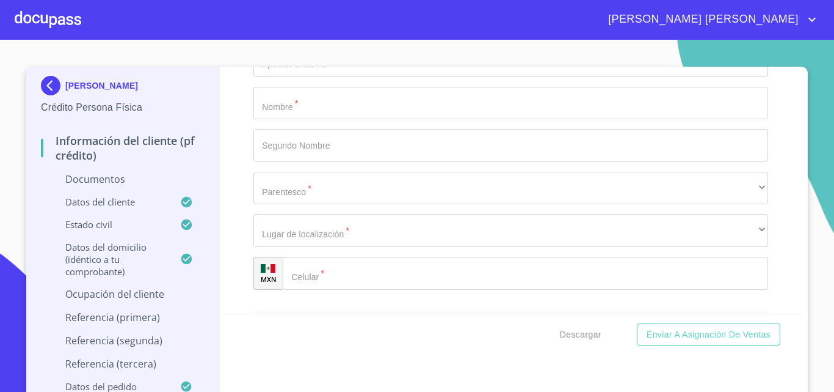
type input "[PERSON_NAME]"
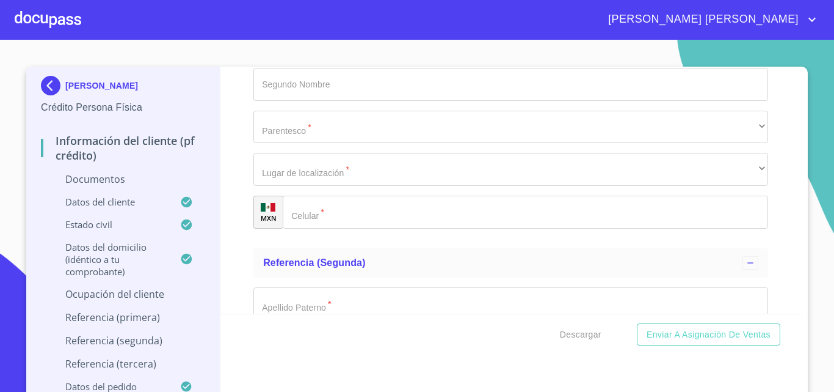
type input "DUEÑO"
type input "[PHONE_NUMBER]"
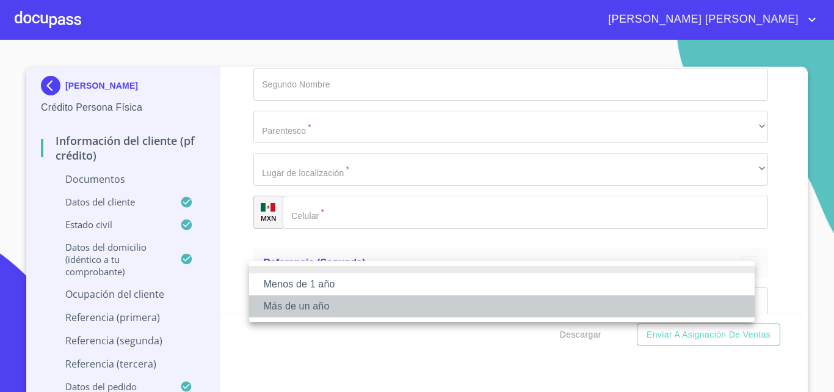
click at [296, 302] on li "Más de un año" at bounding box center [502, 306] width 506 height 22
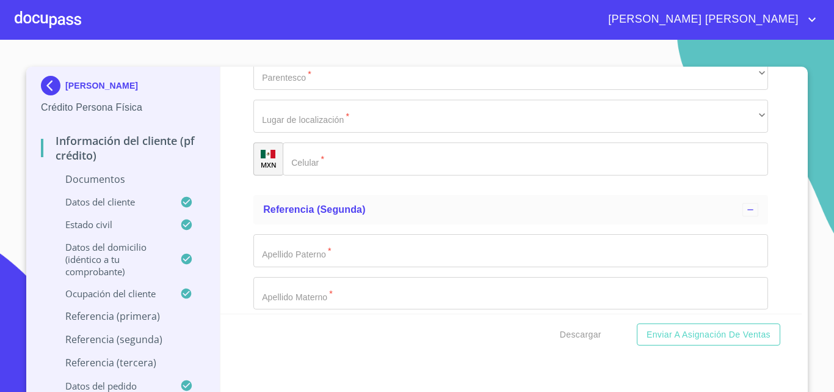
scroll to position [4948, 0]
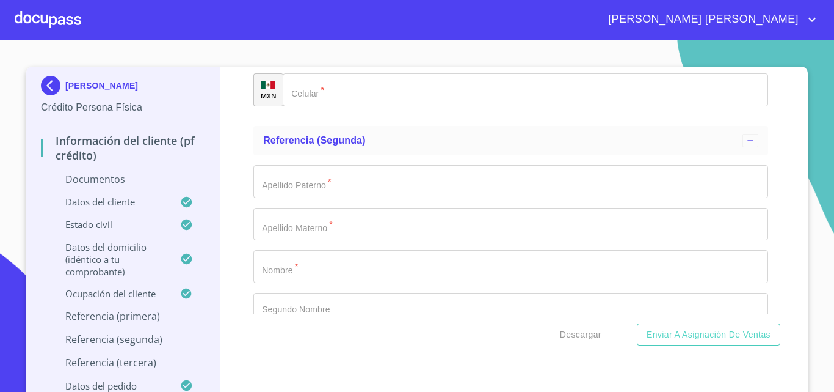
type input "[PERSON_NAME]"
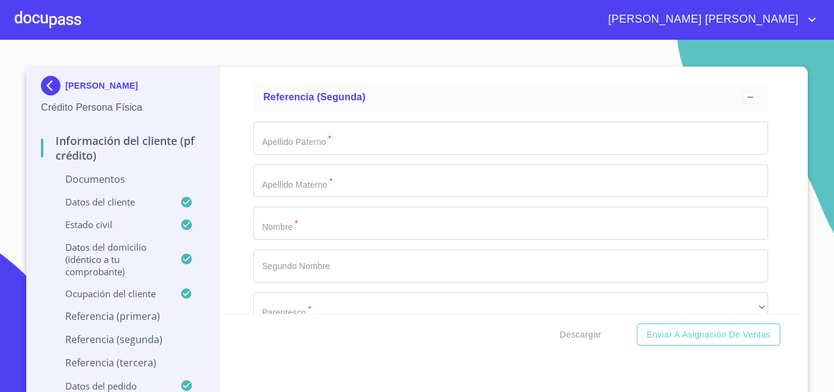
scroll to position [5009, 0]
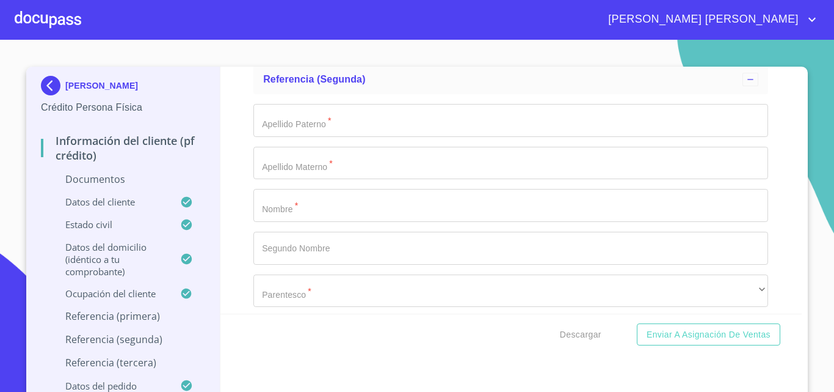
type input "[PERSON_NAME]"
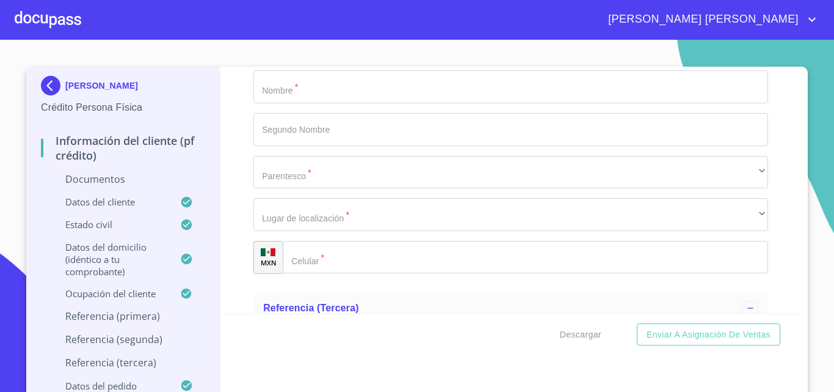
scroll to position [5131, 0]
type input "[PERSON_NAME]"
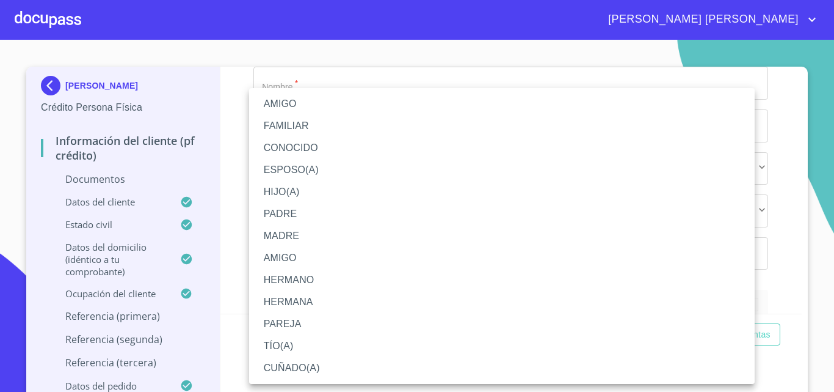
click at [309, 175] on li "ESPOSO(A)" at bounding box center [502, 170] width 506 height 22
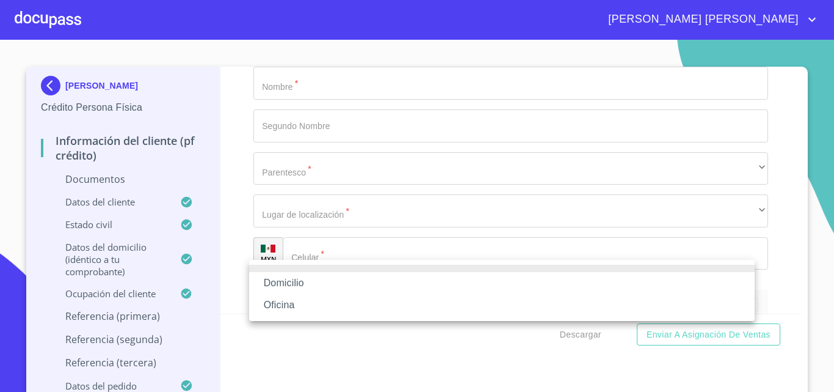
click at [291, 277] on li "Domicilio" at bounding box center [502, 283] width 506 height 22
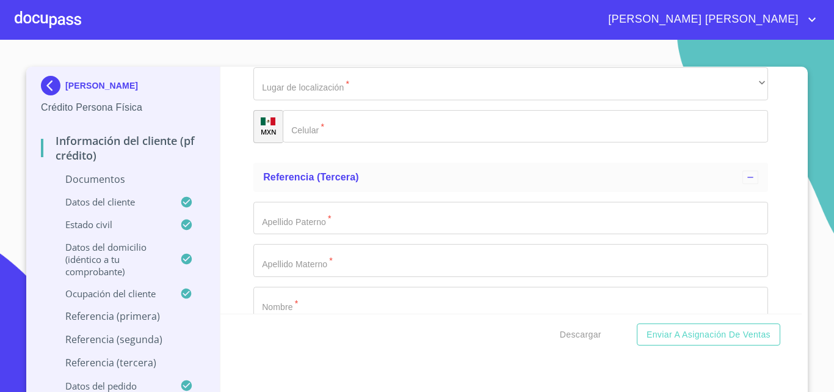
scroll to position [5261, 0]
type input "[PHONE_NUMBER]"
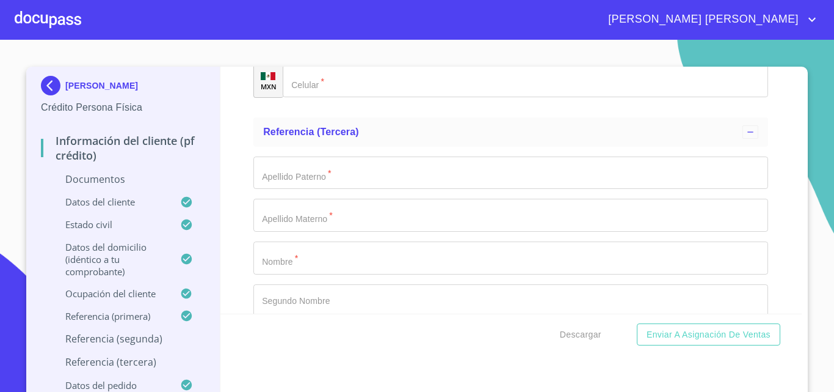
scroll to position [5322, 0]
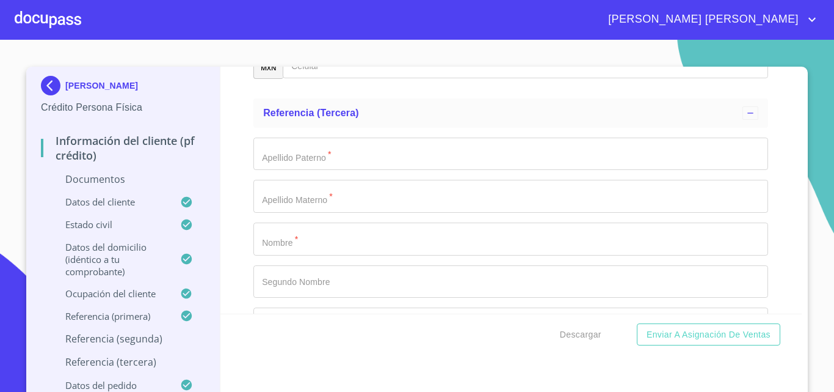
type input "B"
type input "CONCEPCION"
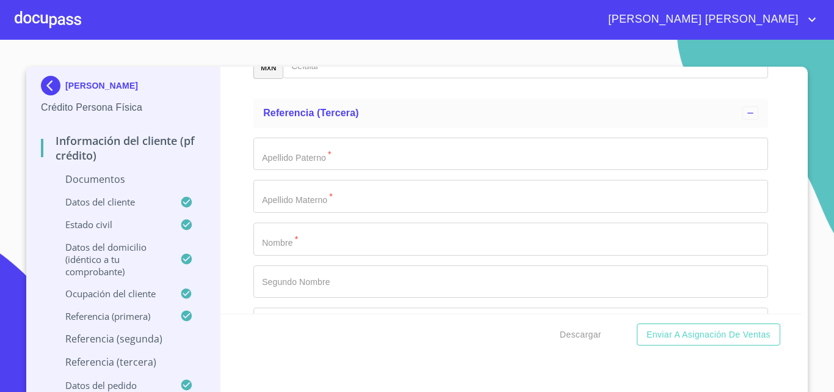
scroll to position [5384, 0]
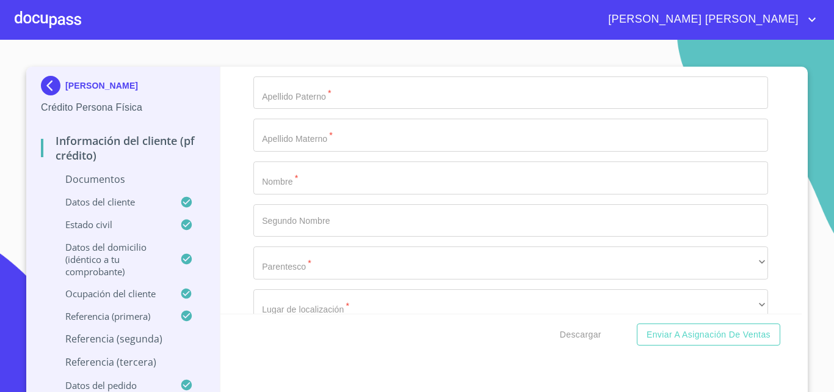
type input "[PERSON_NAME]"
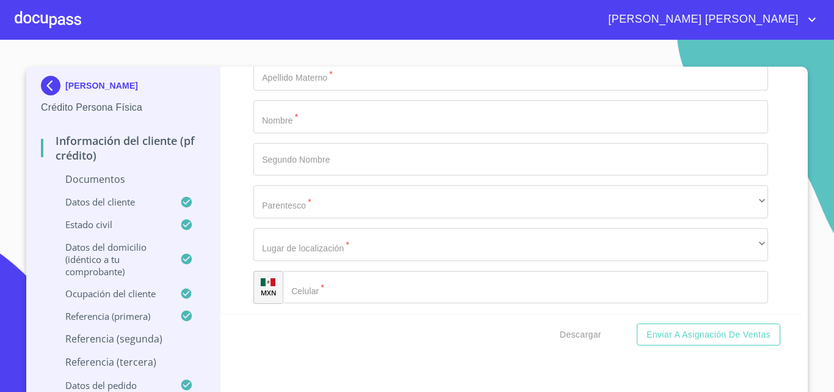
type input "[PERSON_NAME]"
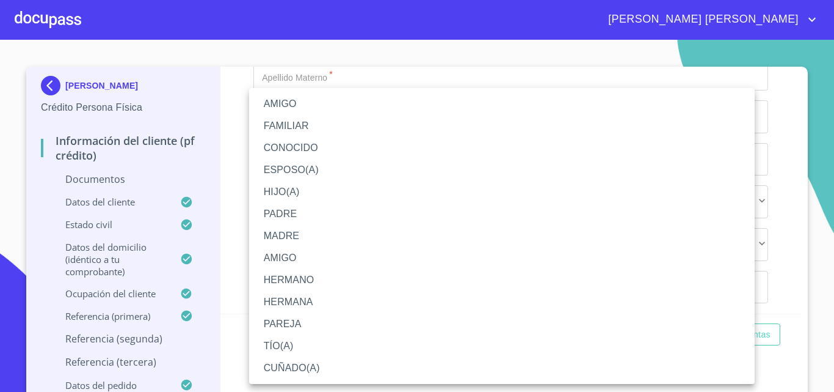
click at [293, 236] on li "MADRE" at bounding box center [502, 236] width 506 height 22
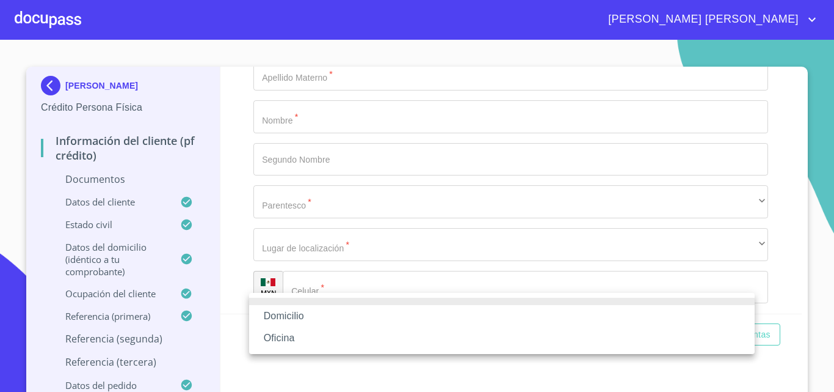
click at [314, 312] on li "Domicilio" at bounding box center [502, 316] width 506 height 22
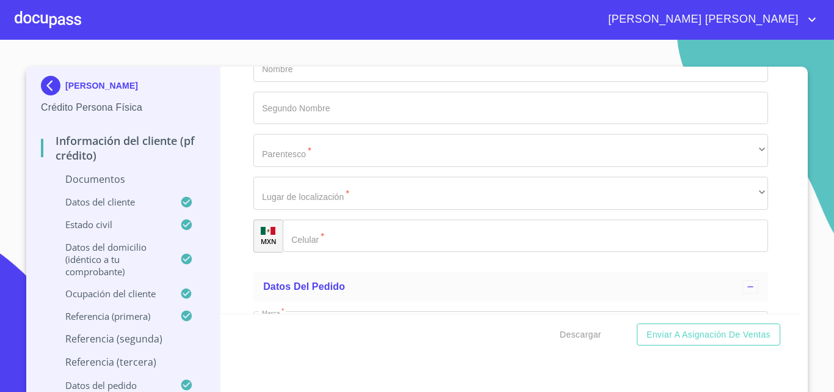
scroll to position [5516, 0]
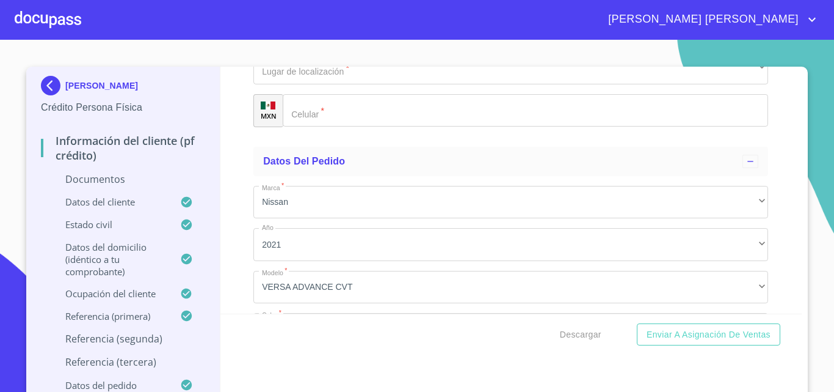
scroll to position [5638, 0]
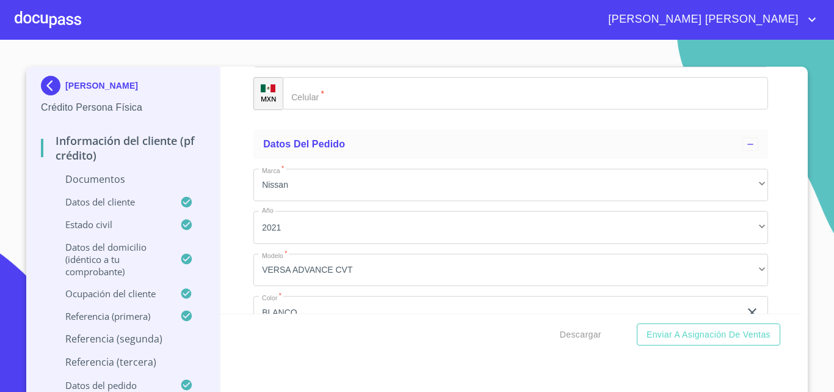
type input "[PHONE_NUMBER]"
type input "CONCEPCION"
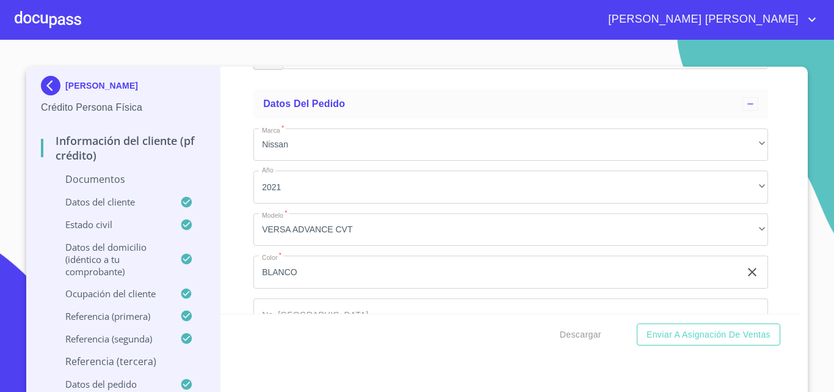
scroll to position [5699, 0]
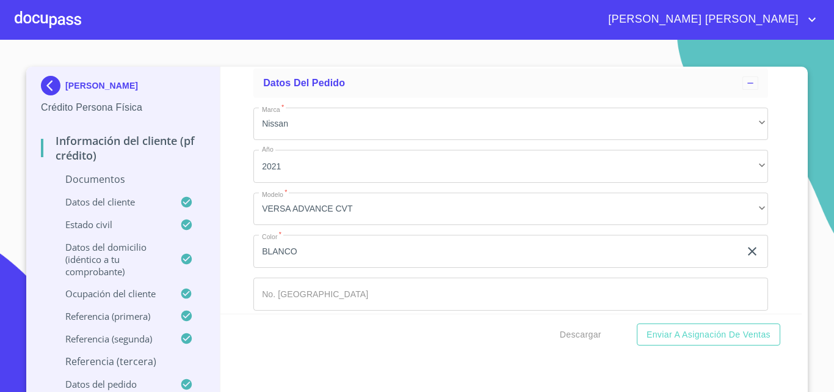
type input "[PERSON_NAME]"
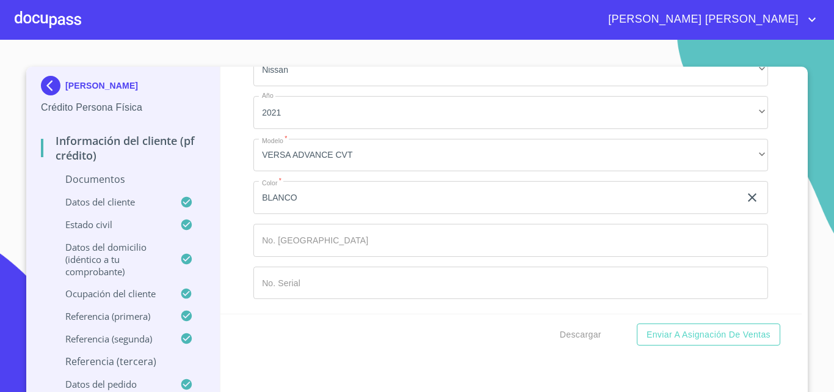
scroll to position [5821, 0]
type input "[PERSON_NAME]"
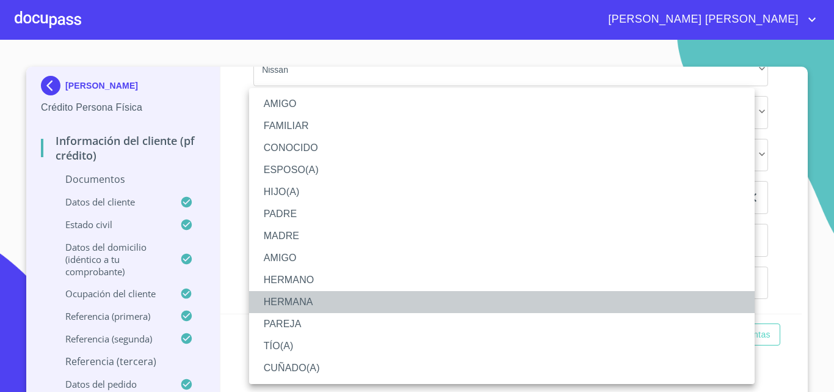
click at [304, 302] on li "HERMANA" at bounding box center [502, 302] width 506 height 22
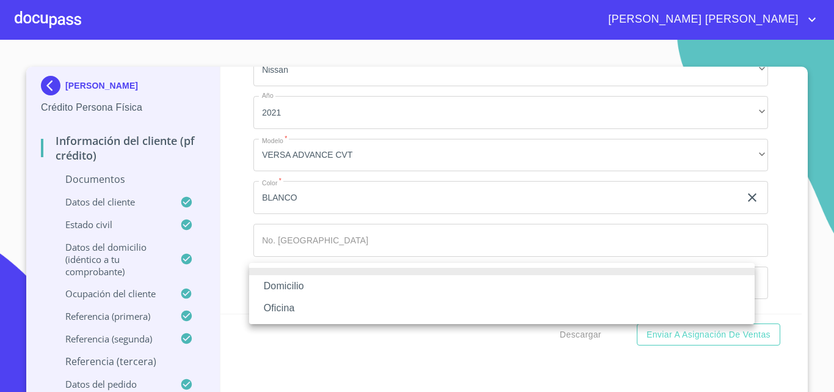
click at [298, 283] on li "Domicilio" at bounding box center [502, 286] width 506 height 22
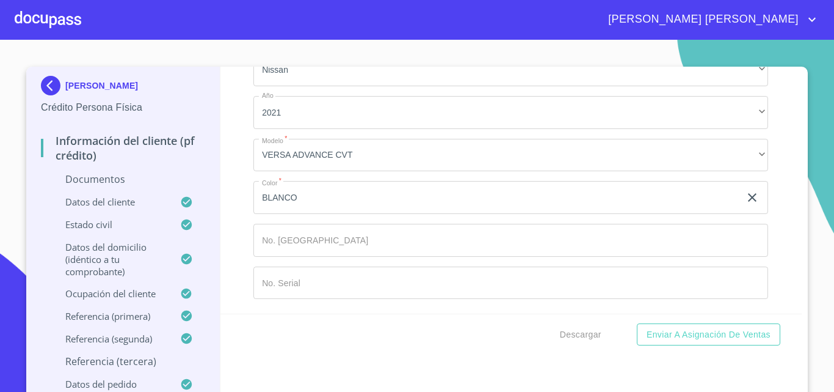
scroll to position [5883, 0]
type input "[PHONE_NUMBER]"
click at [228, 233] on div "Información del cliente (PF crédito) Documentos Documento de identificación.   …" at bounding box center [511, 190] width 582 height 247
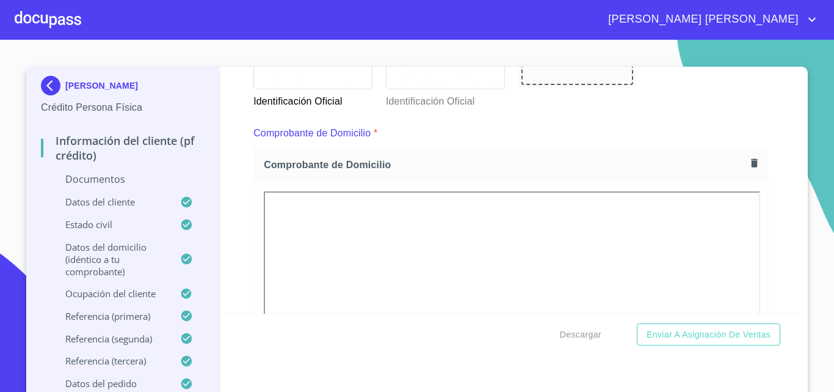
scroll to position [605, 0]
click at [53, 27] on div at bounding box center [48, 19] width 67 height 39
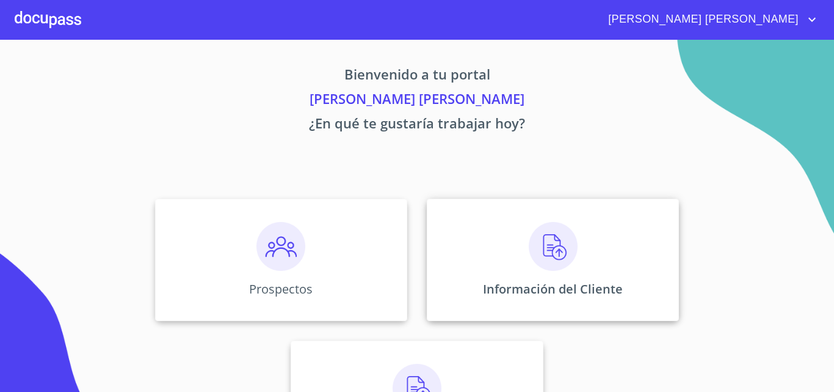
click at [547, 247] on img at bounding box center [553, 246] width 49 height 49
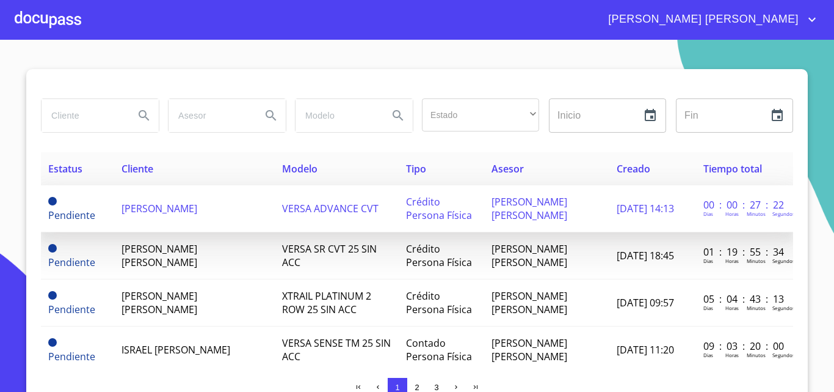
click at [177, 202] on span "[PERSON_NAME]" at bounding box center [160, 208] width 76 height 13
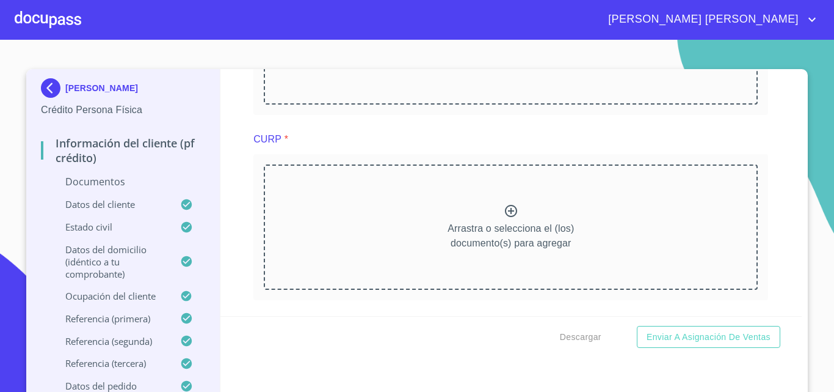
scroll to position [1710, 0]
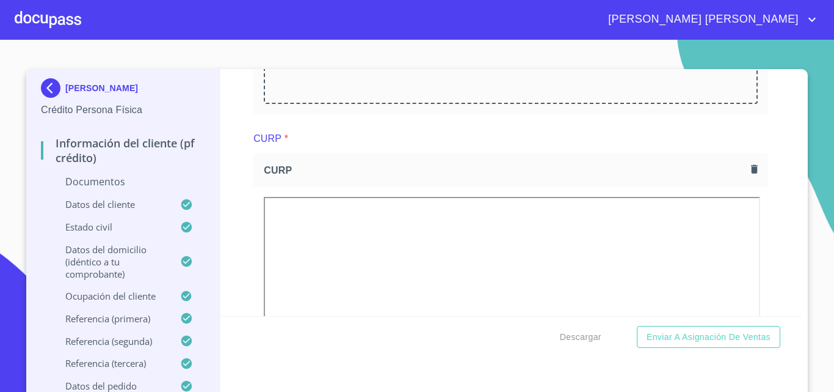
click at [769, 266] on div "Información del cliente (PF crédito) Documentos Documento de identificación.   …" at bounding box center [511, 192] width 582 height 247
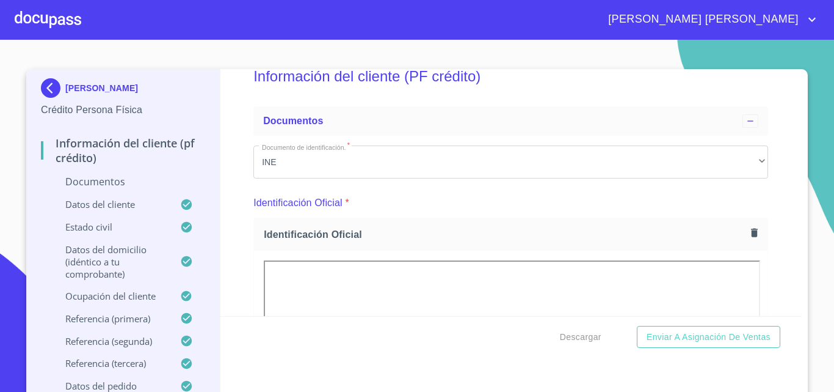
scroll to position [0, 0]
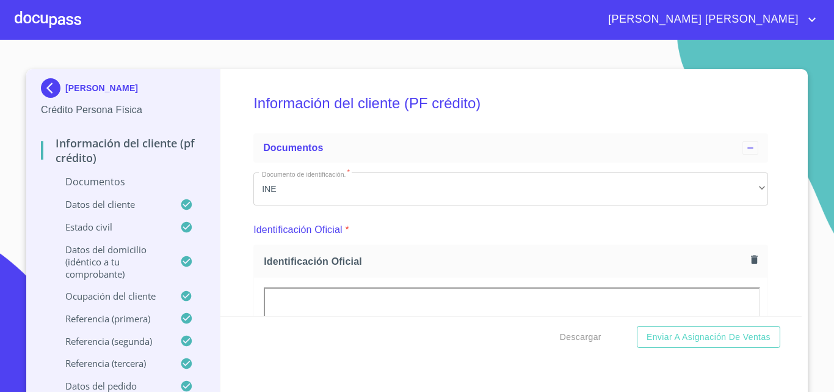
click at [48, 87] on img at bounding box center [53, 88] width 24 height 20
